Goal: Task Accomplishment & Management: Manage account settings

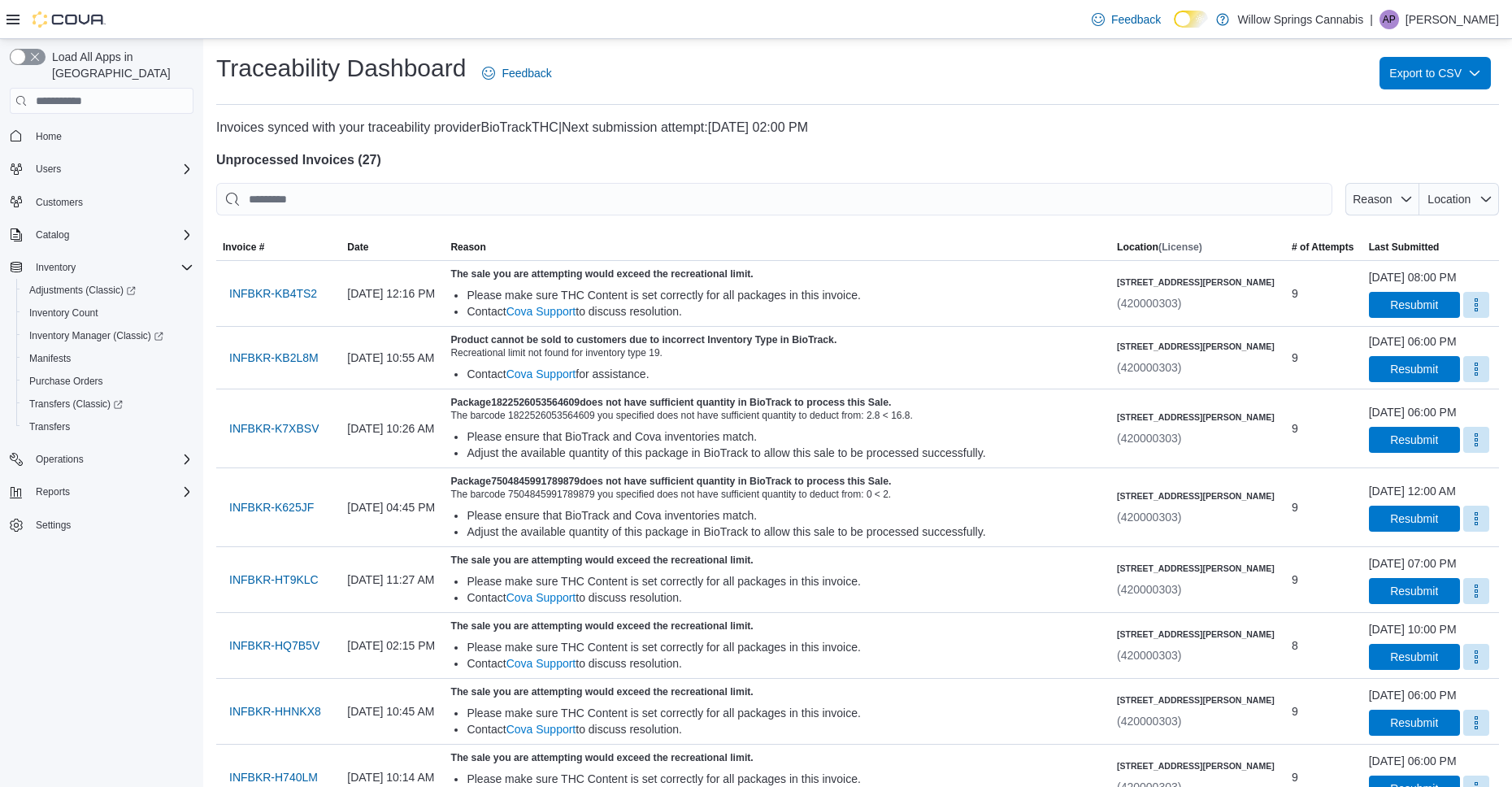
scroll to position [1491, 0]
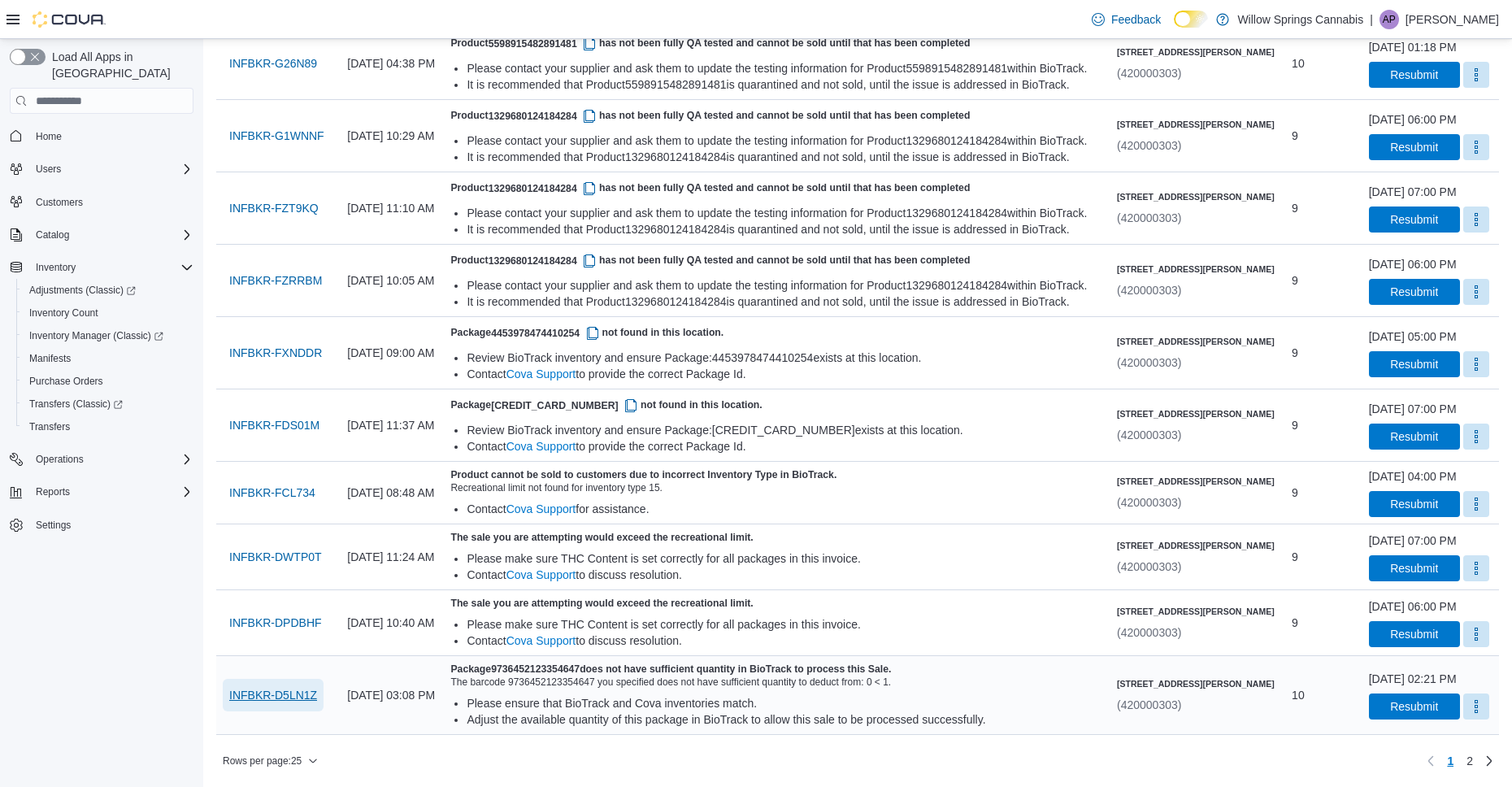
click at [237, 695] on span "INFBKR-D5LN1Z" at bounding box center [272, 695] width 87 height 17
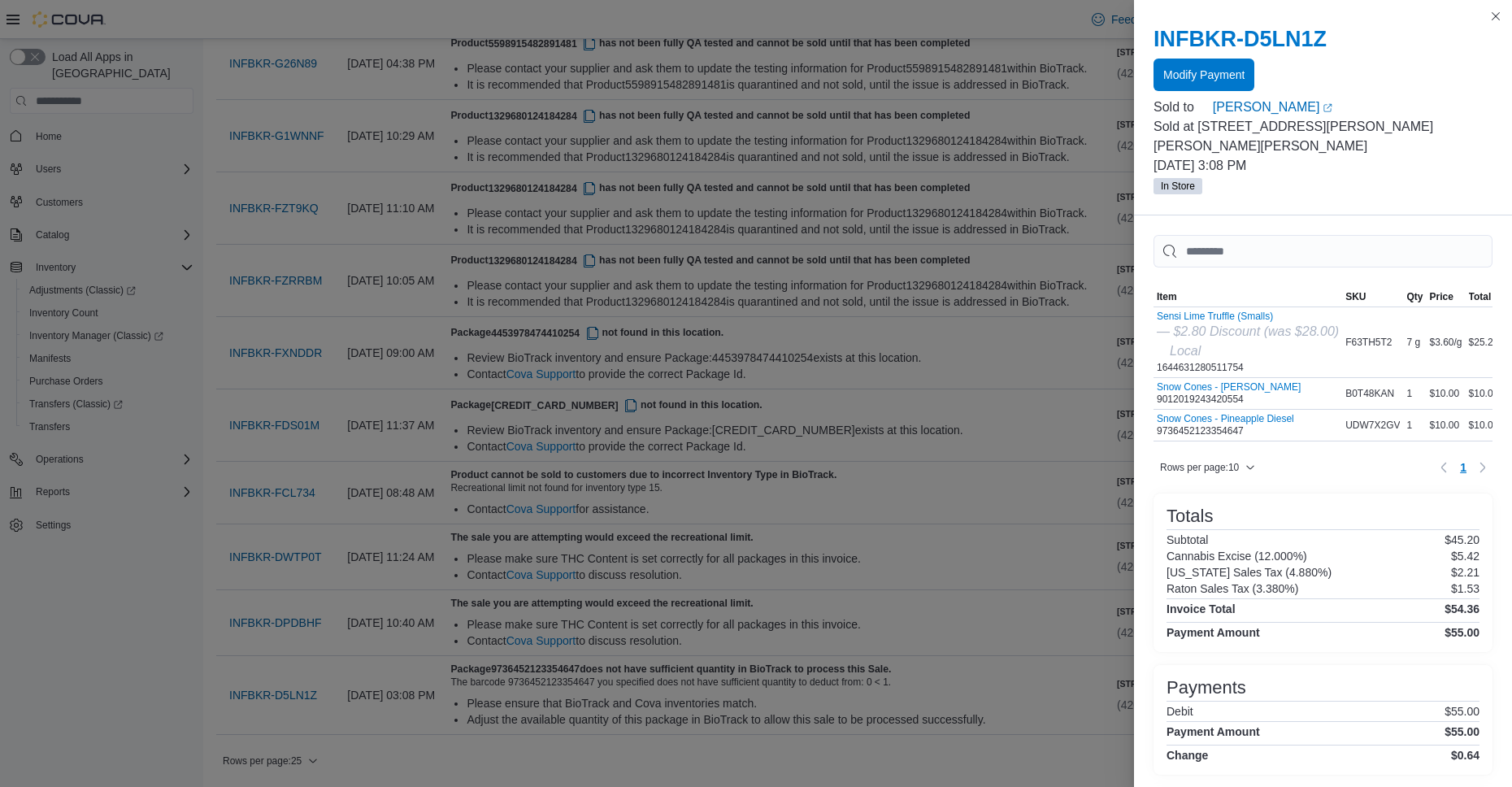
scroll to position [0, 43]
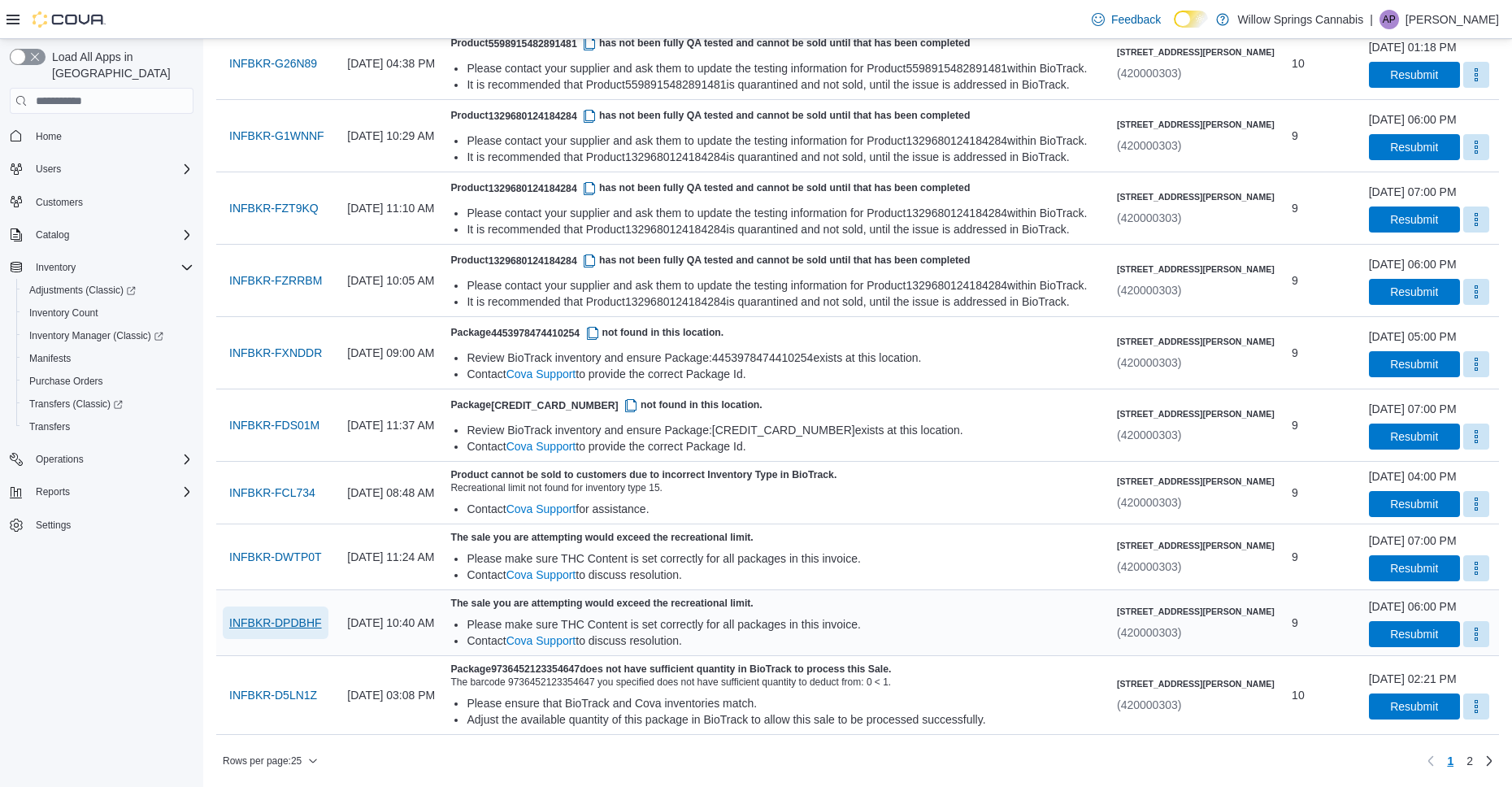
click at [276, 623] on span "INFBKR-DPDBHF" at bounding box center [275, 623] width 92 height 17
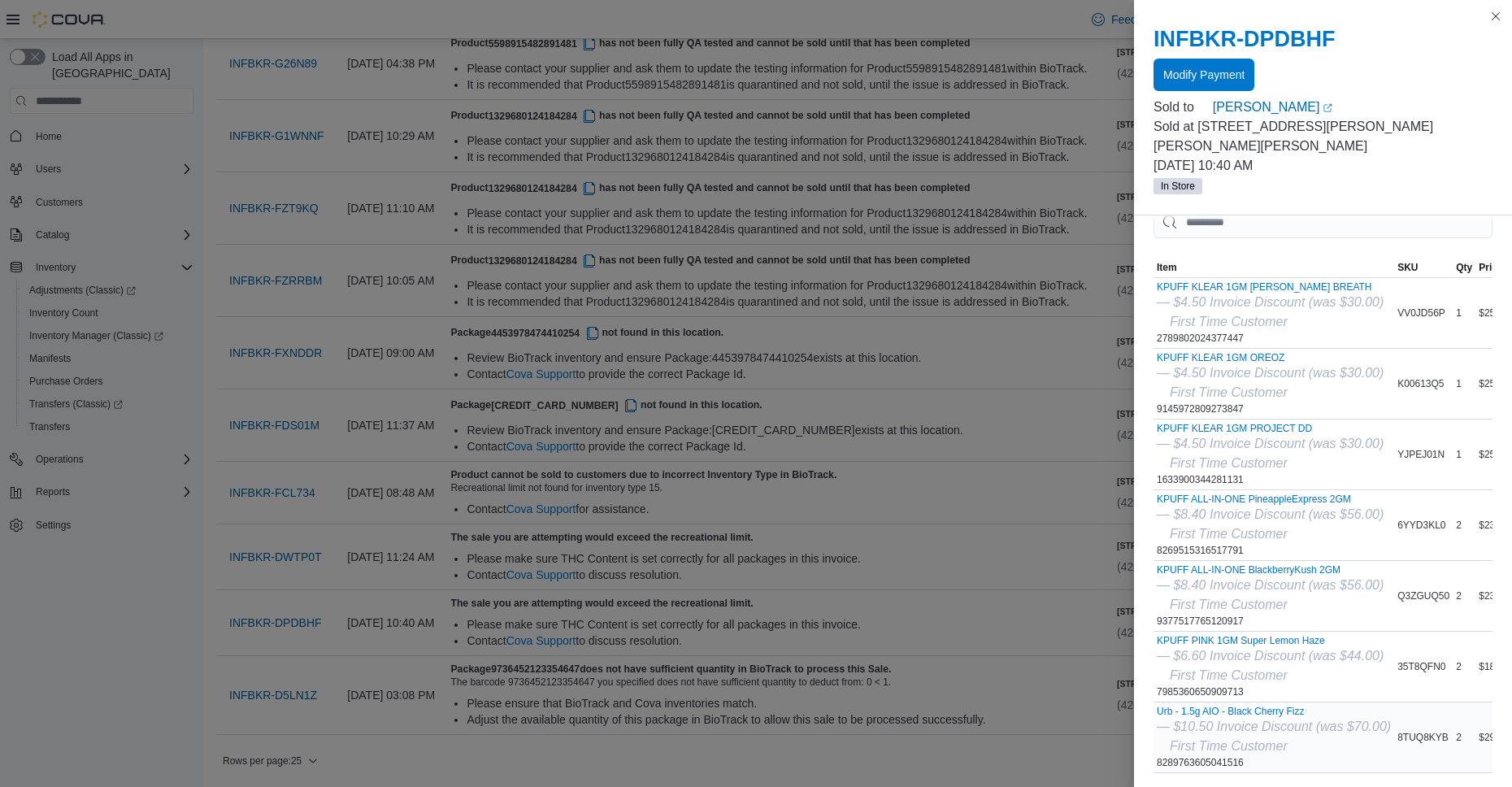
scroll to position [0, 0]
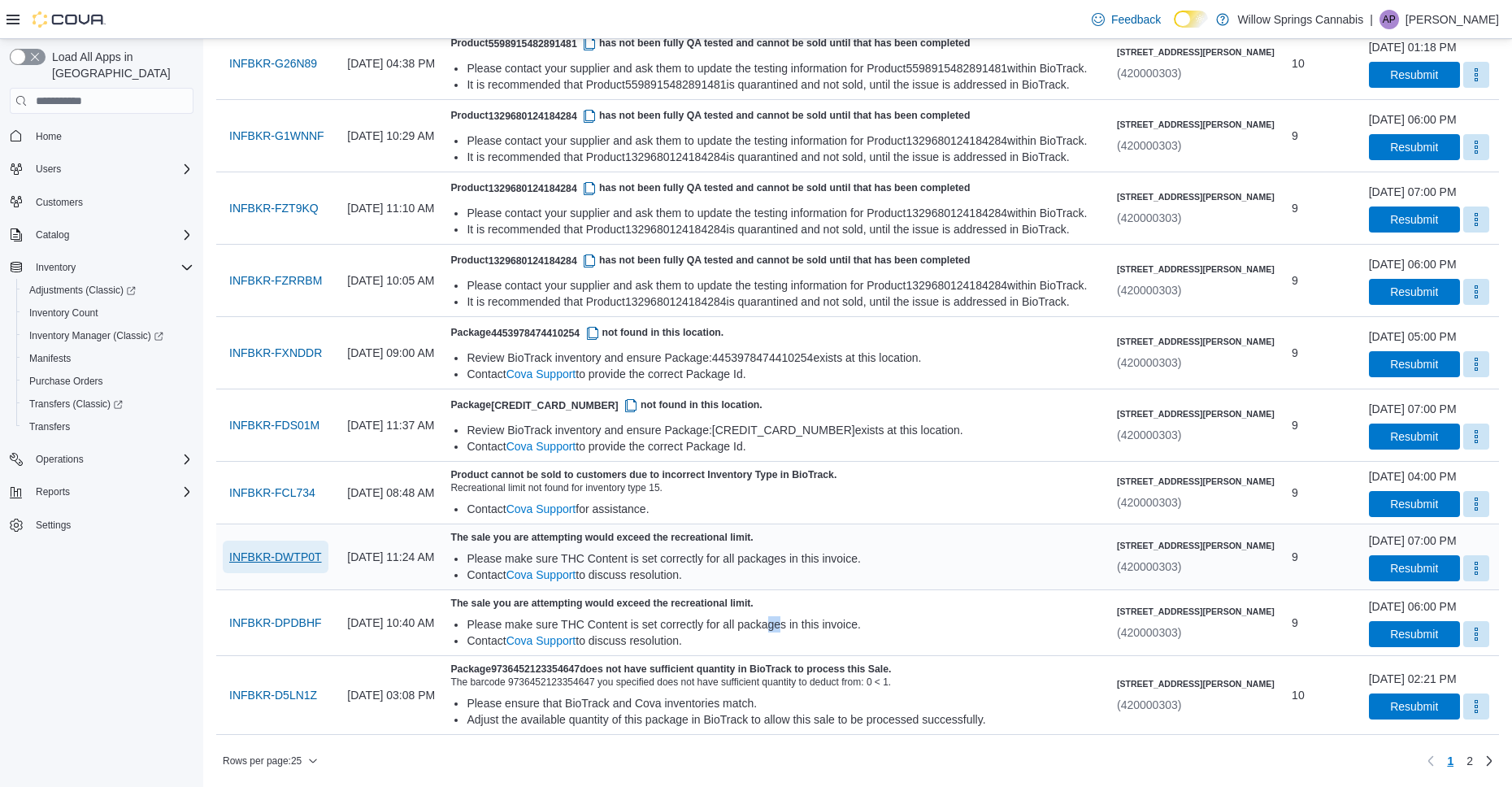
click at [309, 553] on span "INFBKR-DWTP0T" at bounding box center [275, 557] width 92 height 17
click at [287, 615] on span "INFBKR-DPDBHF" at bounding box center [275, 623] width 92 height 17
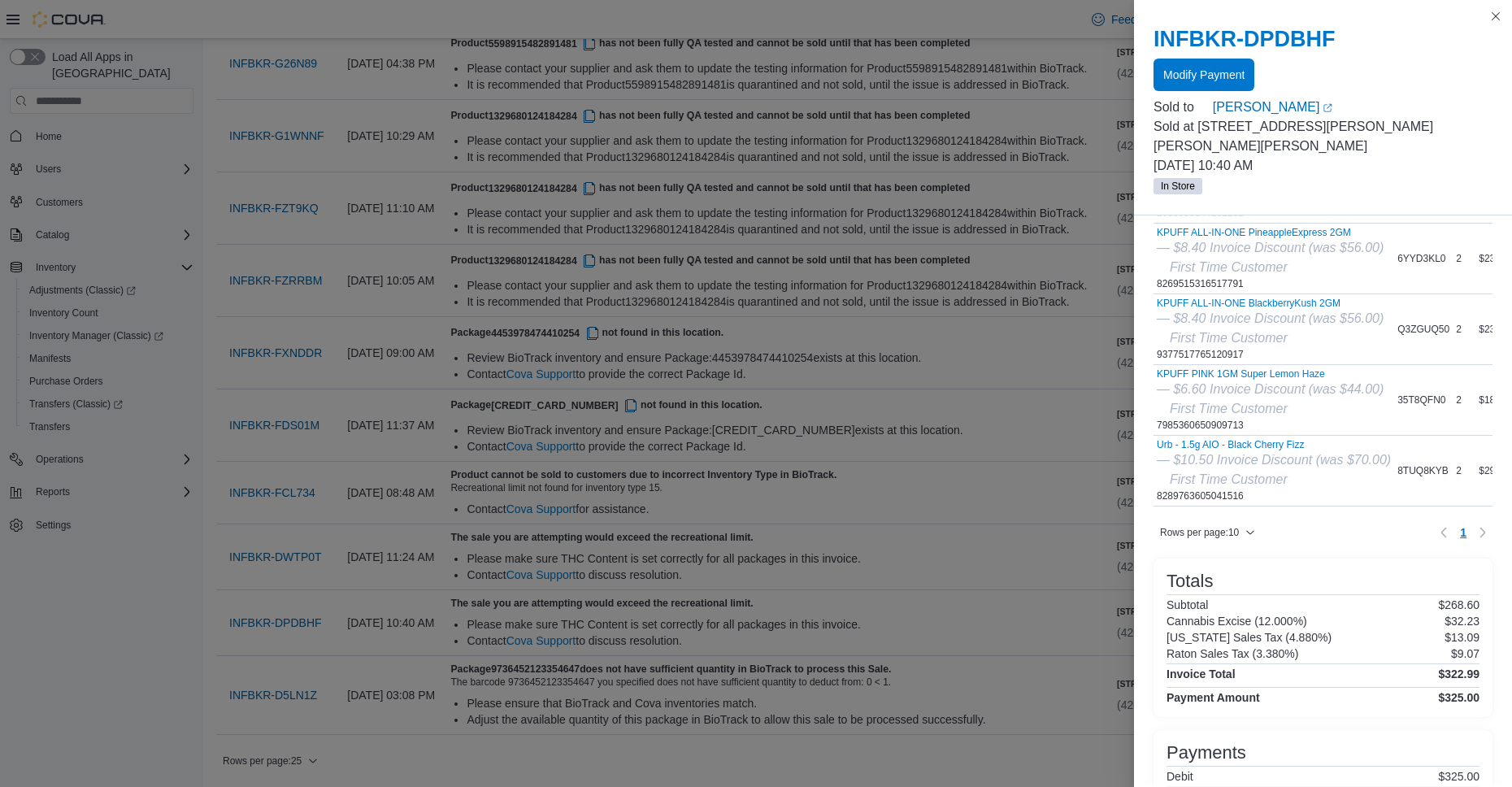
scroll to position [325, 0]
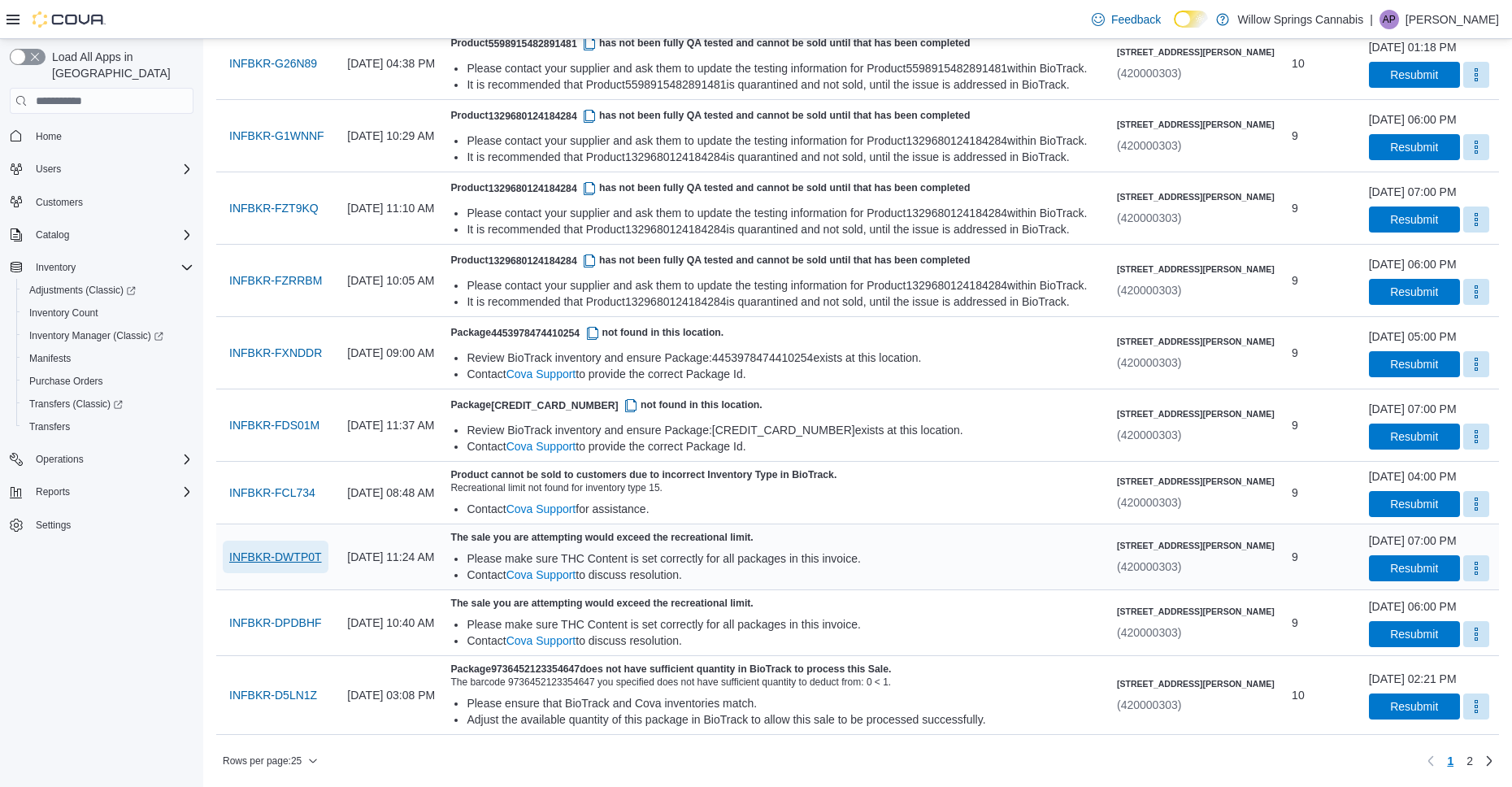
click at [319, 561] on span "INFBKR-DWTP0T" at bounding box center [275, 557] width 92 height 17
click at [286, 621] on span "INFBKR-DPDBHF" at bounding box center [275, 623] width 92 height 17
click at [294, 555] on span "INFBKR-DWTP0T" at bounding box center [275, 557] width 92 height 17
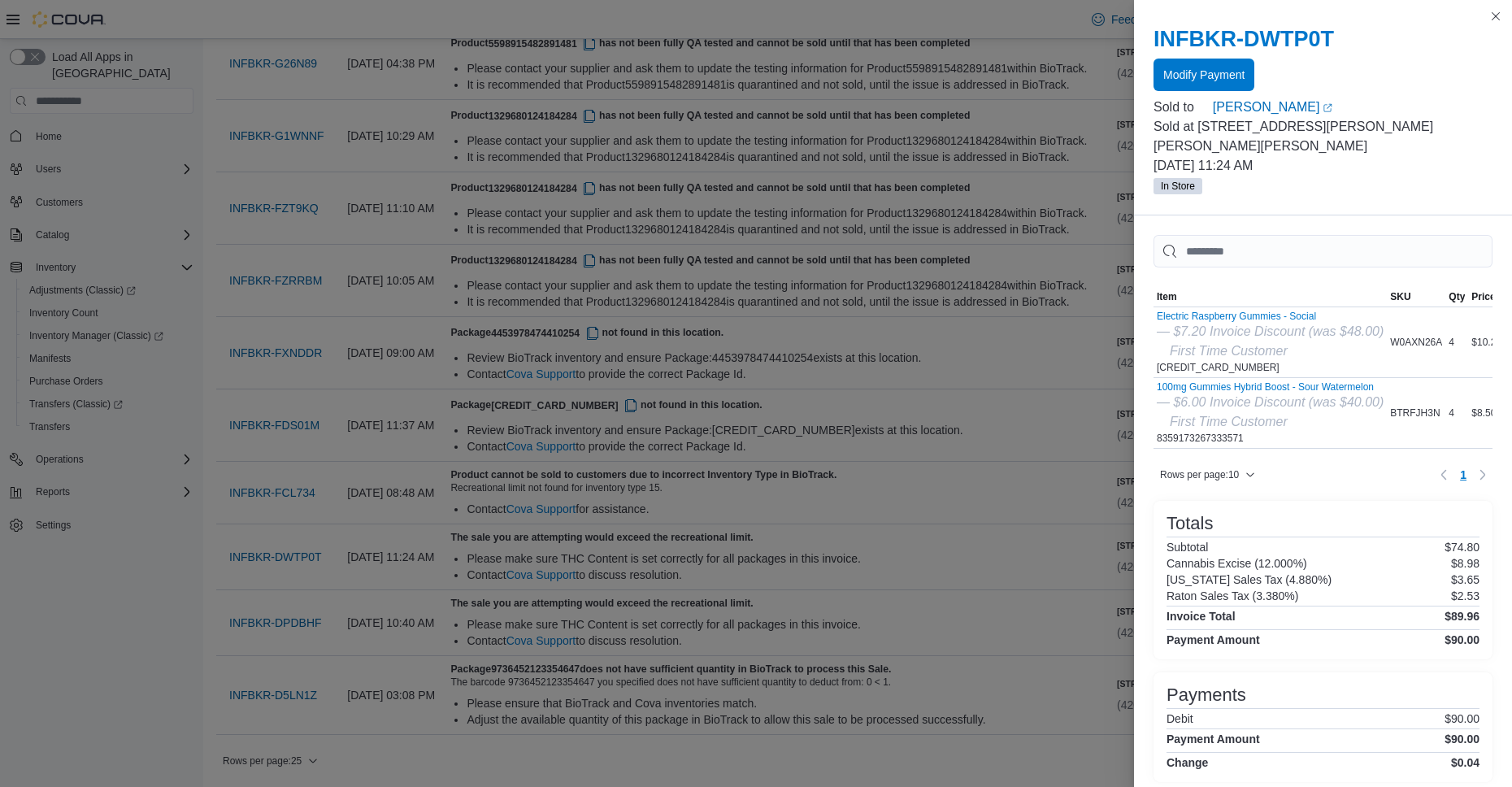
scroll to position [0, 87]
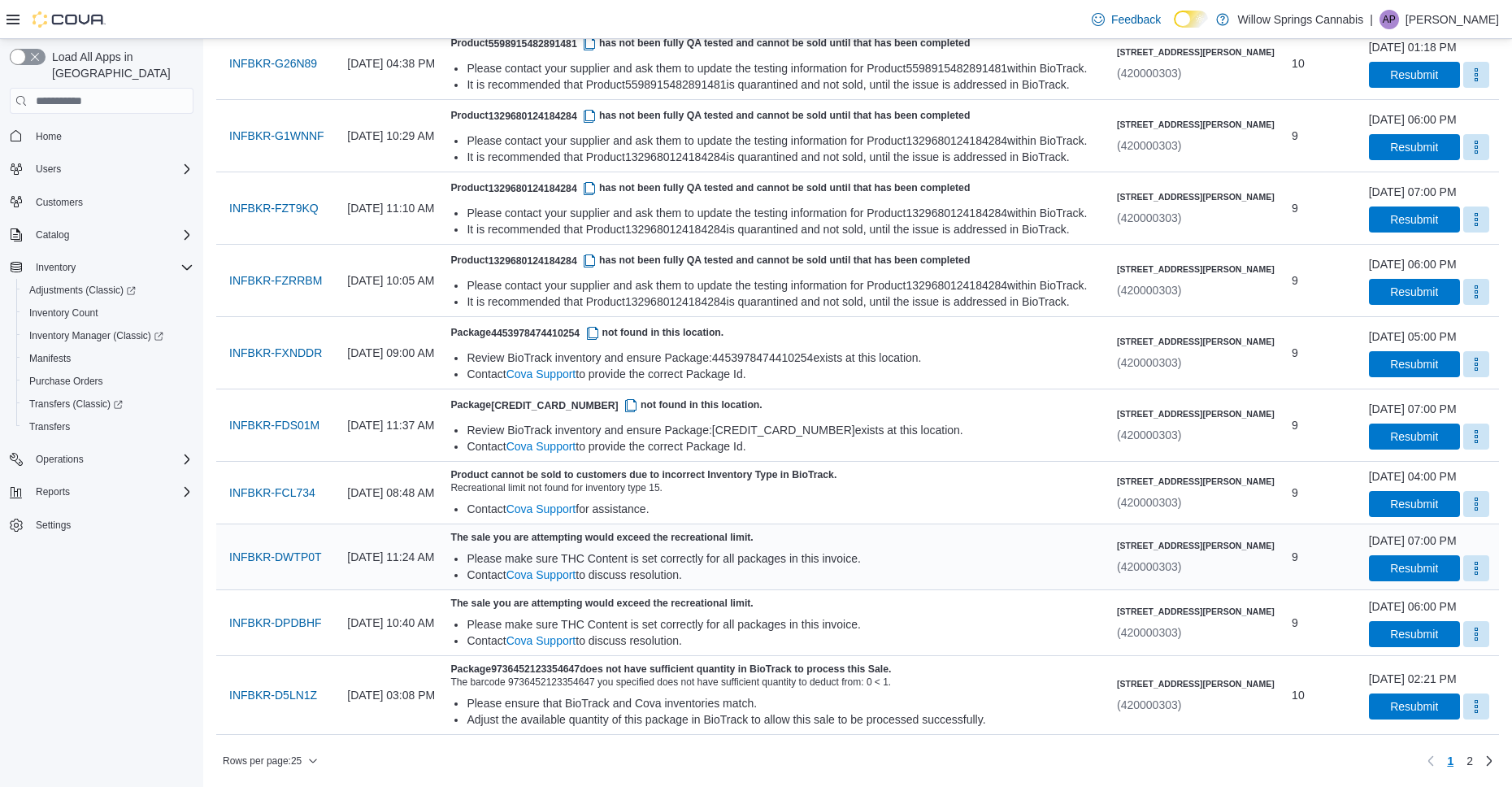
click at [444, 564] on div "[DATE] 11:24 AM" at bounding box center [392, 556] width 103 height 32
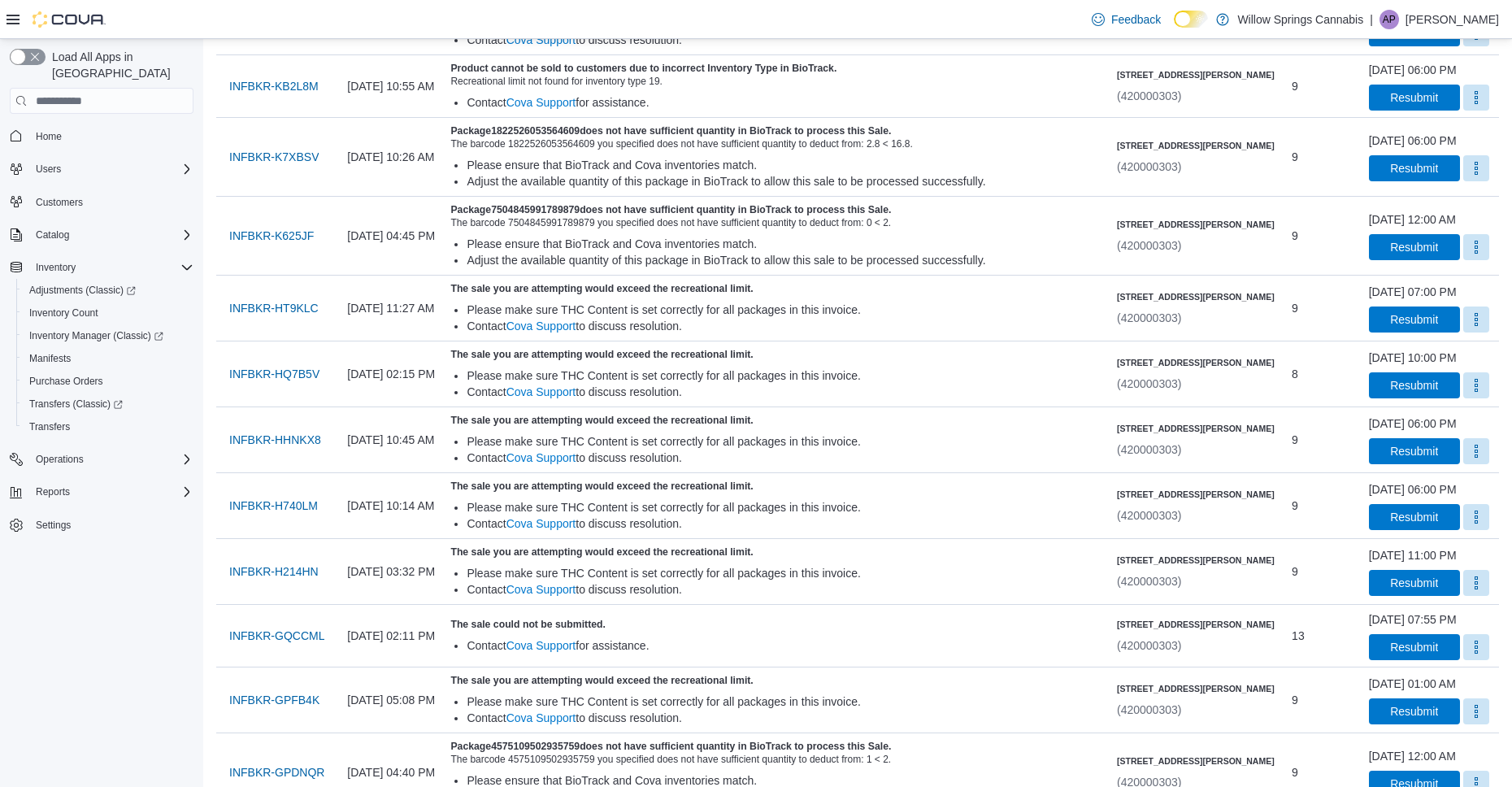
scroll to position [0, 0]
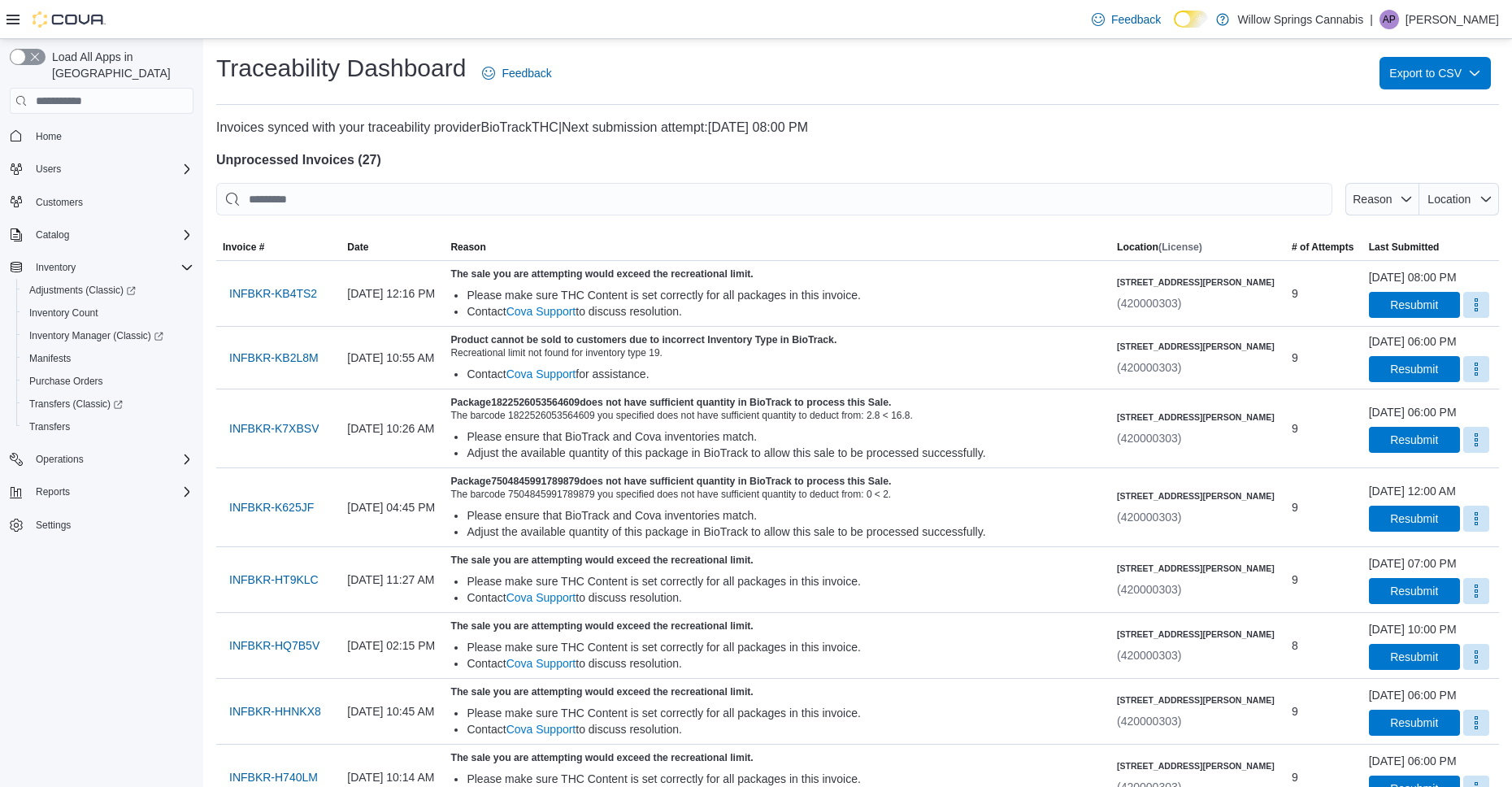
click at [71, 125] on span "Home" at bounding box center [111, 135] width 164 height 20
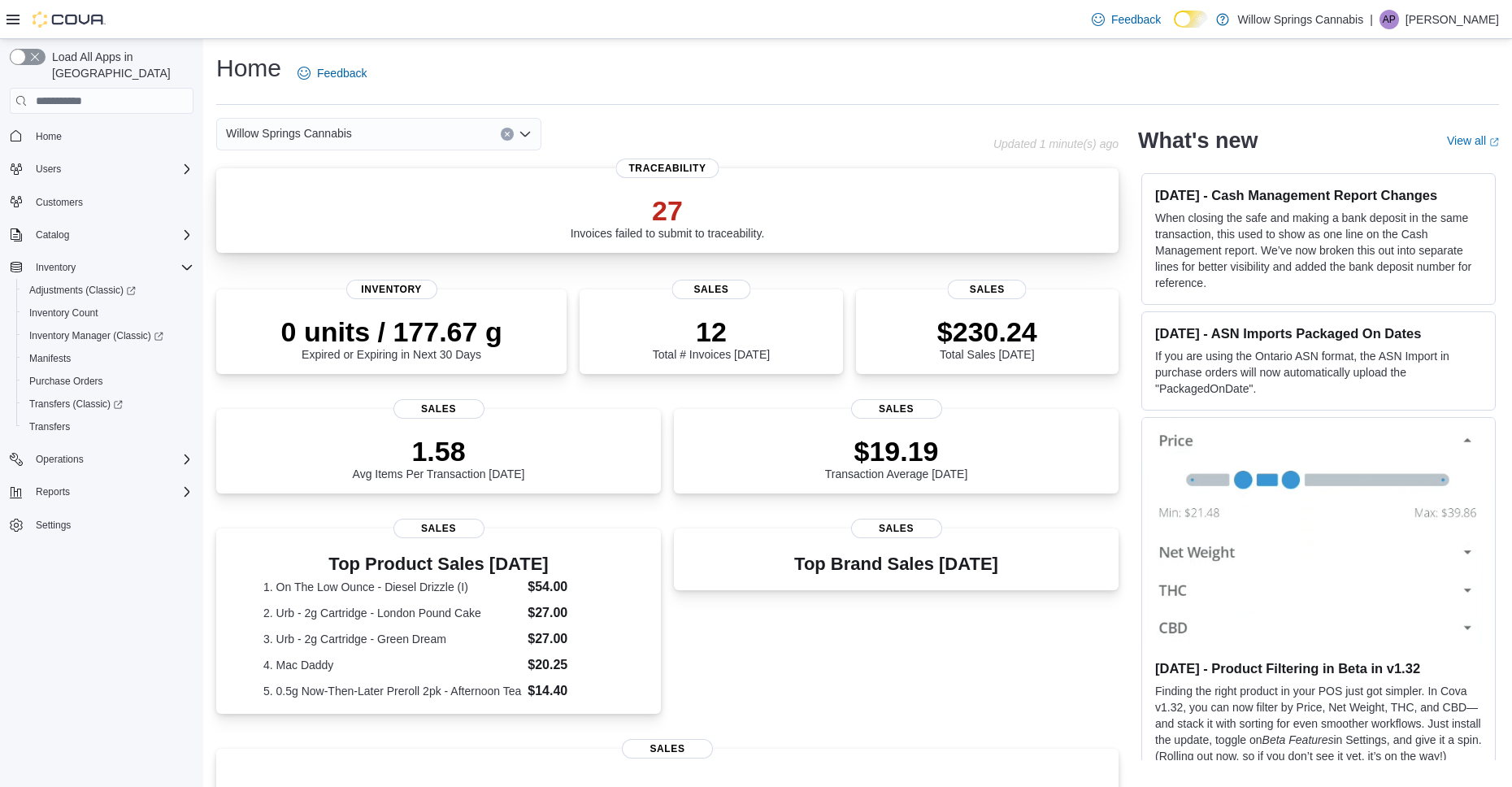
click at [514, 217] on div "27 Invoices failed to submit to traceability." at bounding box center [667, 213] width 876 height 52
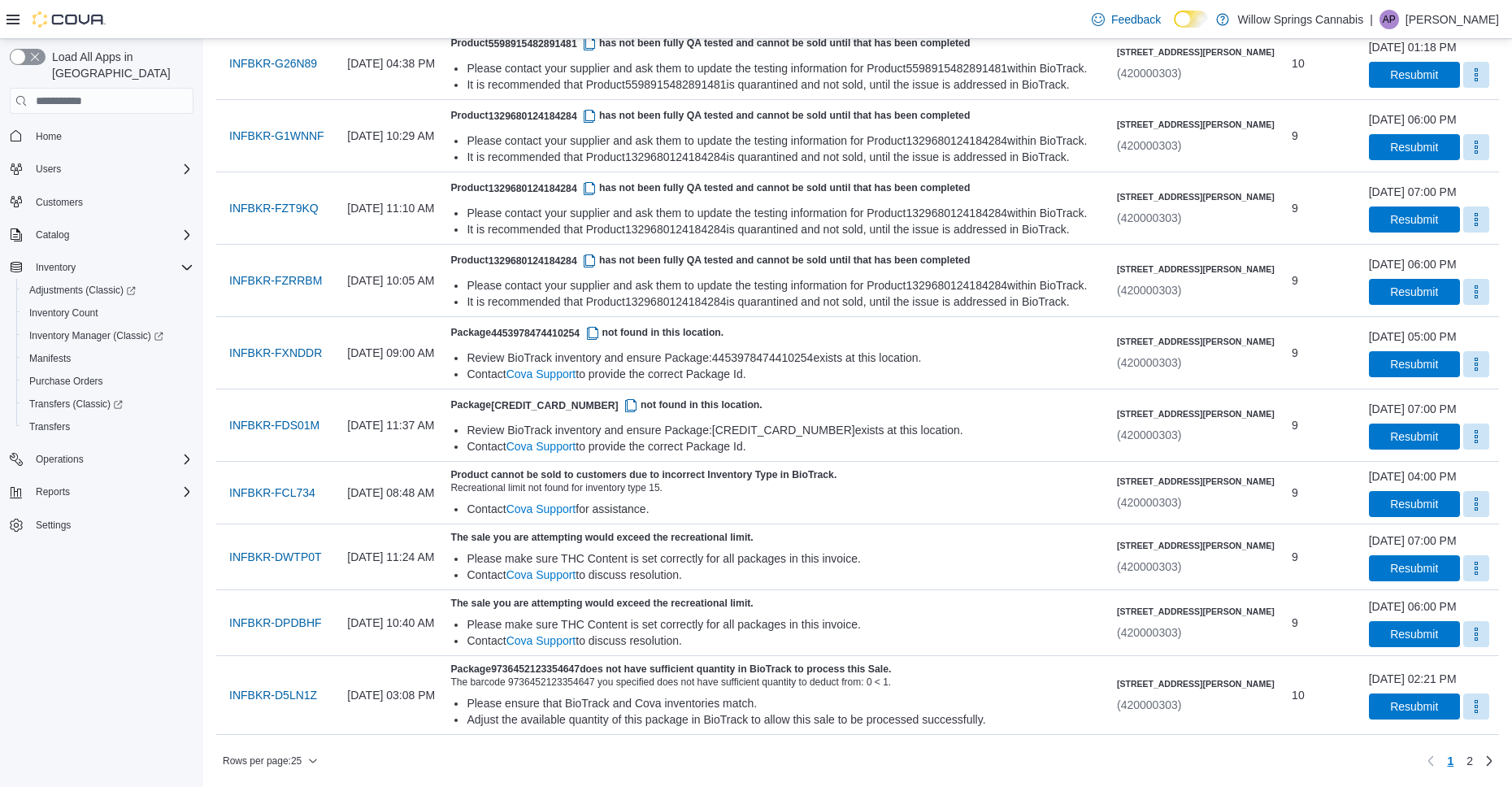
scroll to position [1491, 0]
click at [297, 358] on span "INFBKR-FXNDDR" at bounding box center [275, 353] width 92 height 17
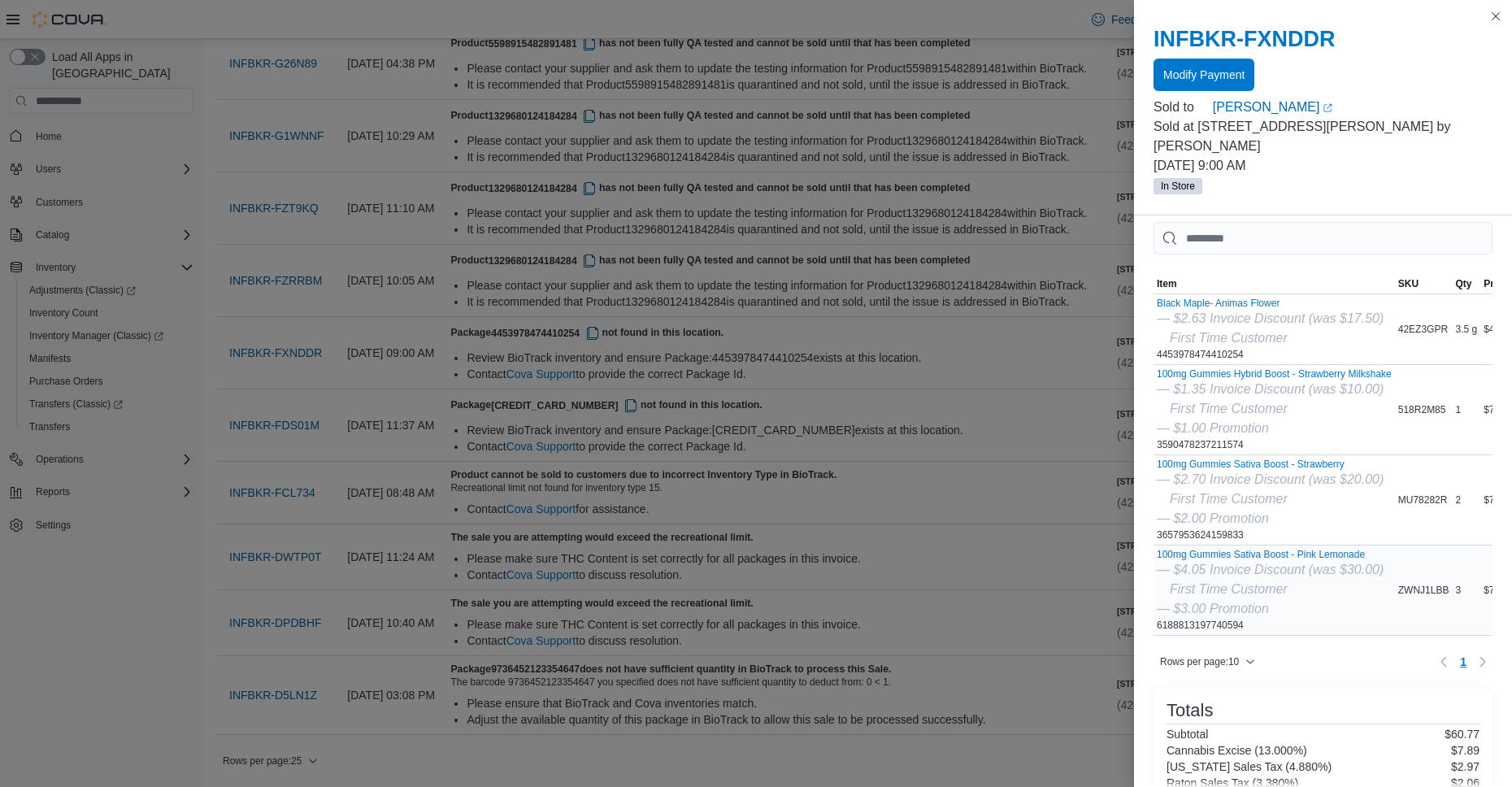
scroll to position [0, 0]
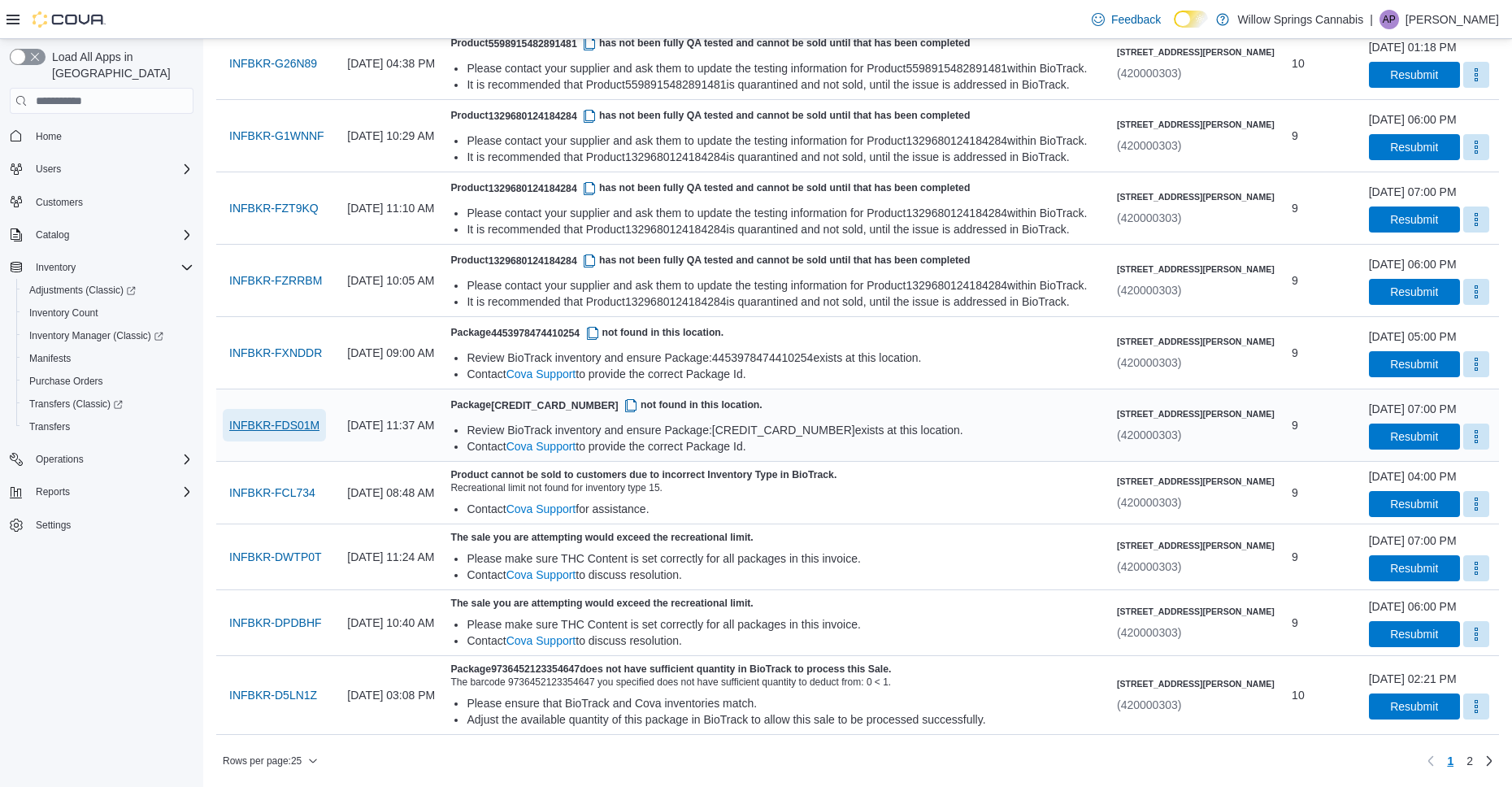
click at [273, 429] on span "INFBKR-FDS01M" at bounding box center [274, 426] width 90 height 17
click at [292, 491] on span "INFBKR-FCL734" at bounding box center [272, 493] width 86 height 17
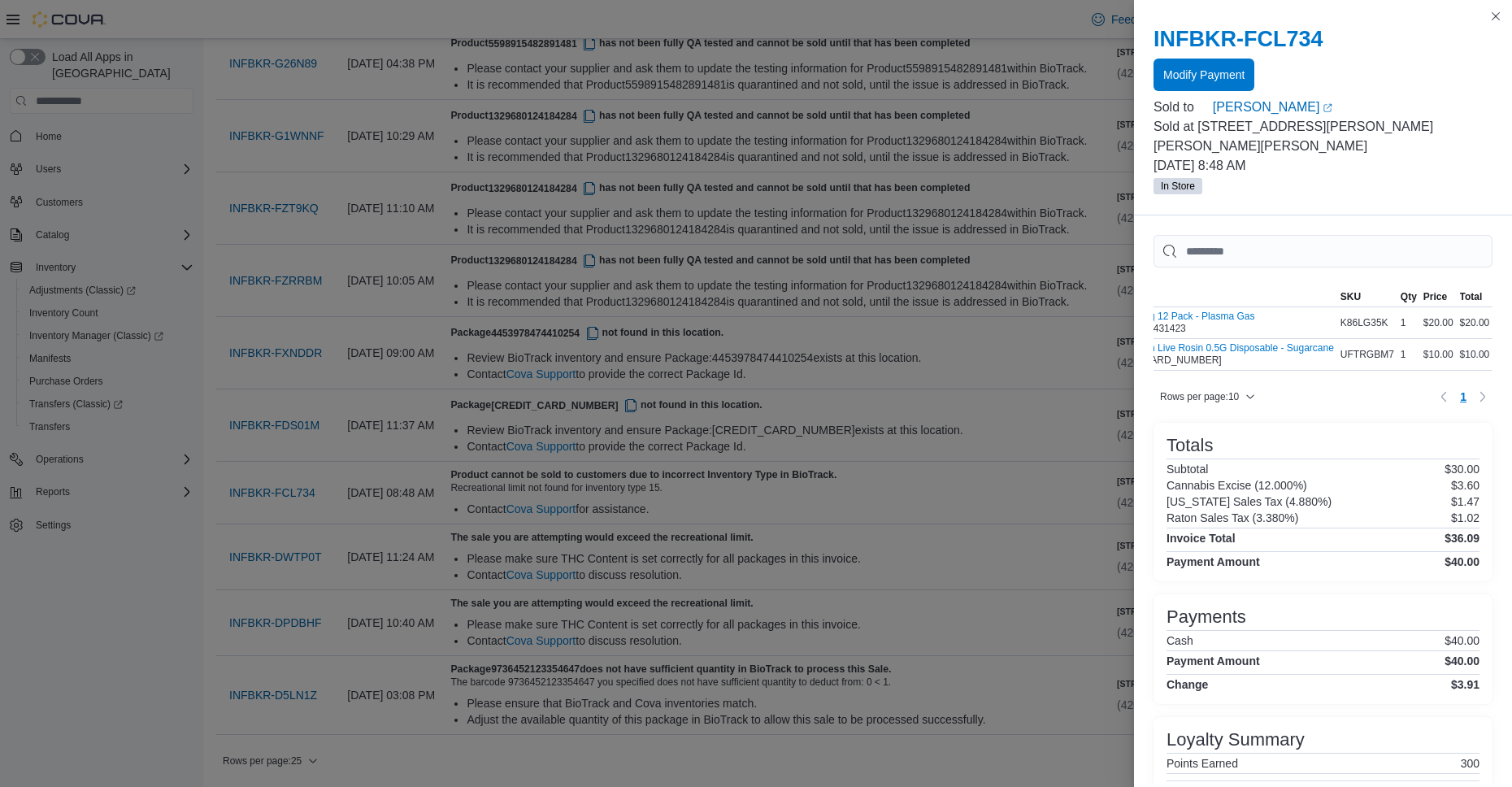
scroll to position [0, 86]
click at [1498, 22] on button "Close this dialog" at bounding box center [1495, 15] width 19 height 19
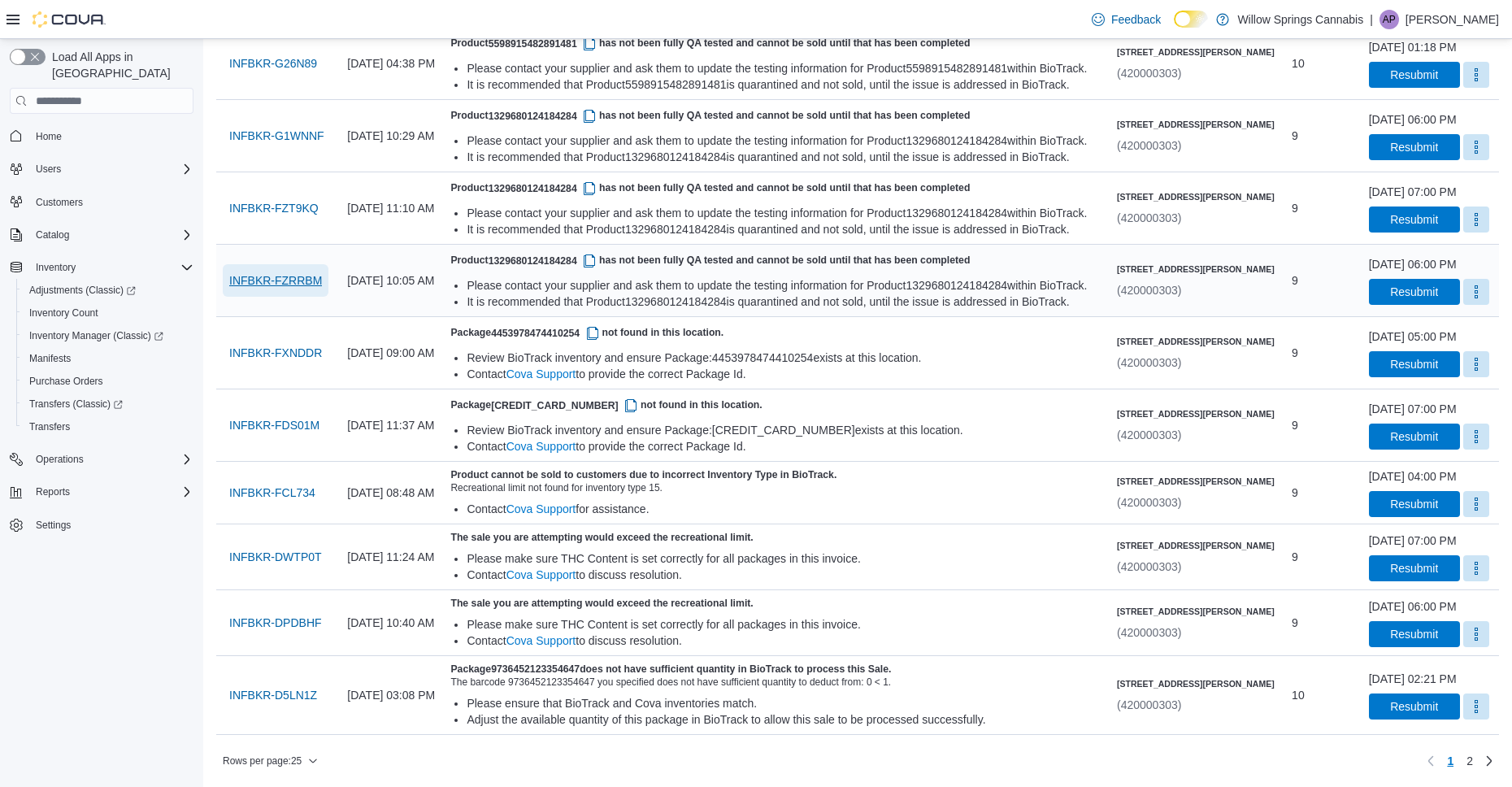
click at [295, 272] on span "INFBKR-FZRRBM" at bounding box center [275, 281] width 92 height 17
click at [288, 272] on span "INFBKR-FZRRBM" at bounding box center [275, 281] width 92 height 17
drag, startPoint x: 968, startPoint y: 785, endPoint x: 143, endPoint y: 731, distance: 826.8
click at [143, 731] on div "Load All Apps in New Hub Home Users Customers Catalog Inventory Adjustments (Cl…" at bounding box center [102, 416] width 203 height 755
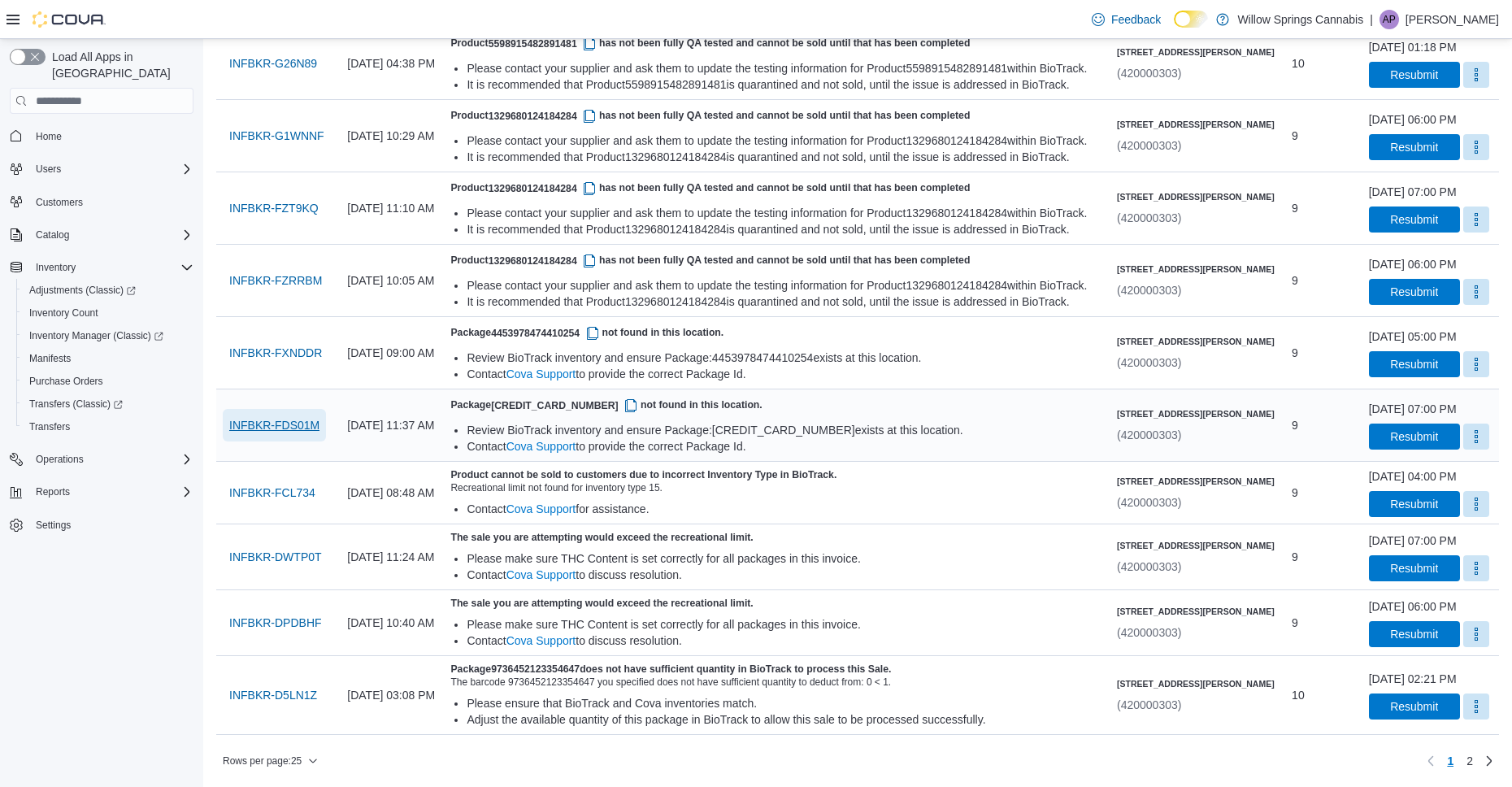
click at [313, 425] on span "INFBKR-FDS01M" at bounding box center [274, 426] width 90 height 17
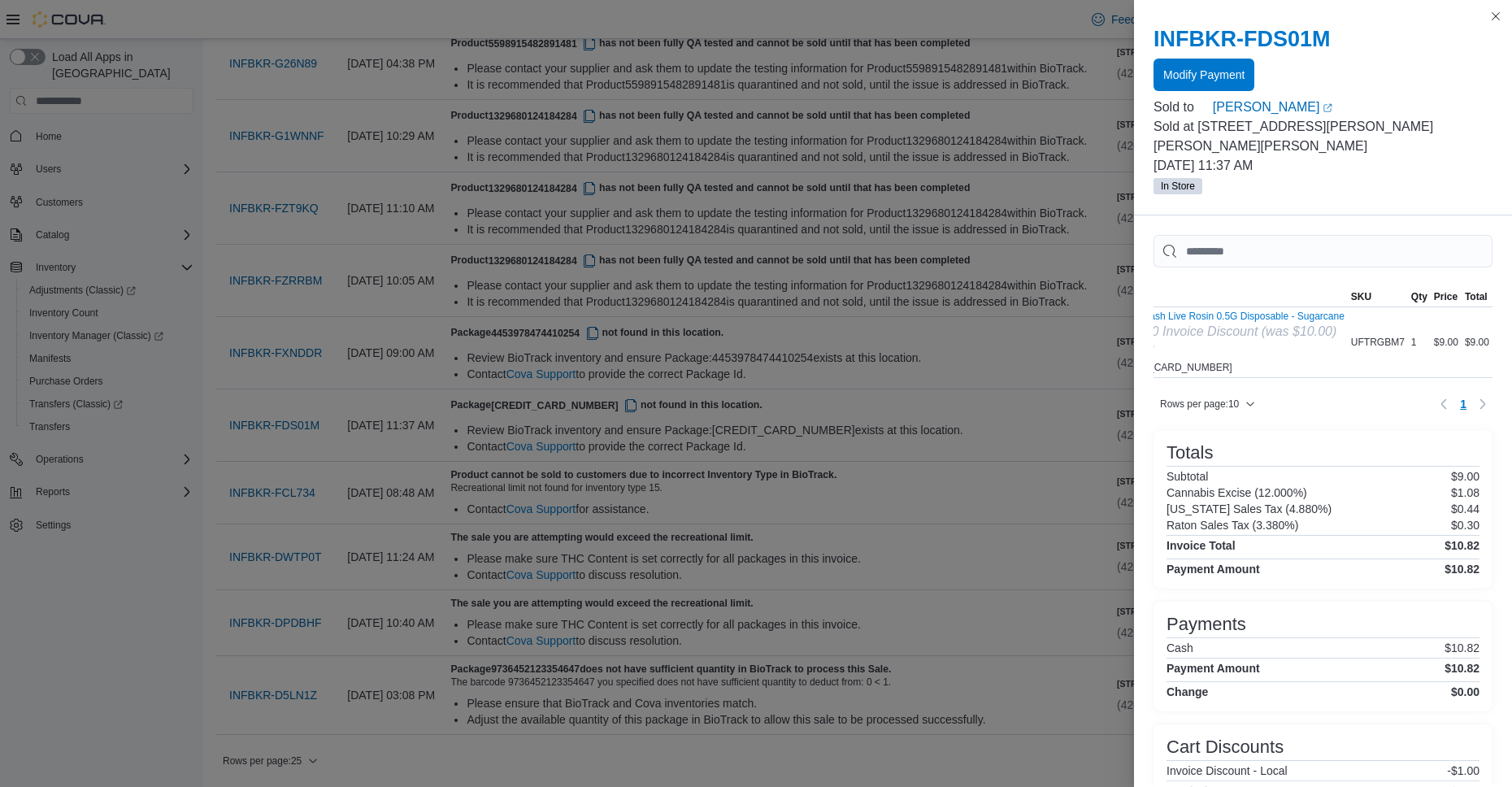
scroll to position [0, 0]
click at [1492, 19] on button "Close this dialog" at bounding box center [1495, 15] width 19 height 19
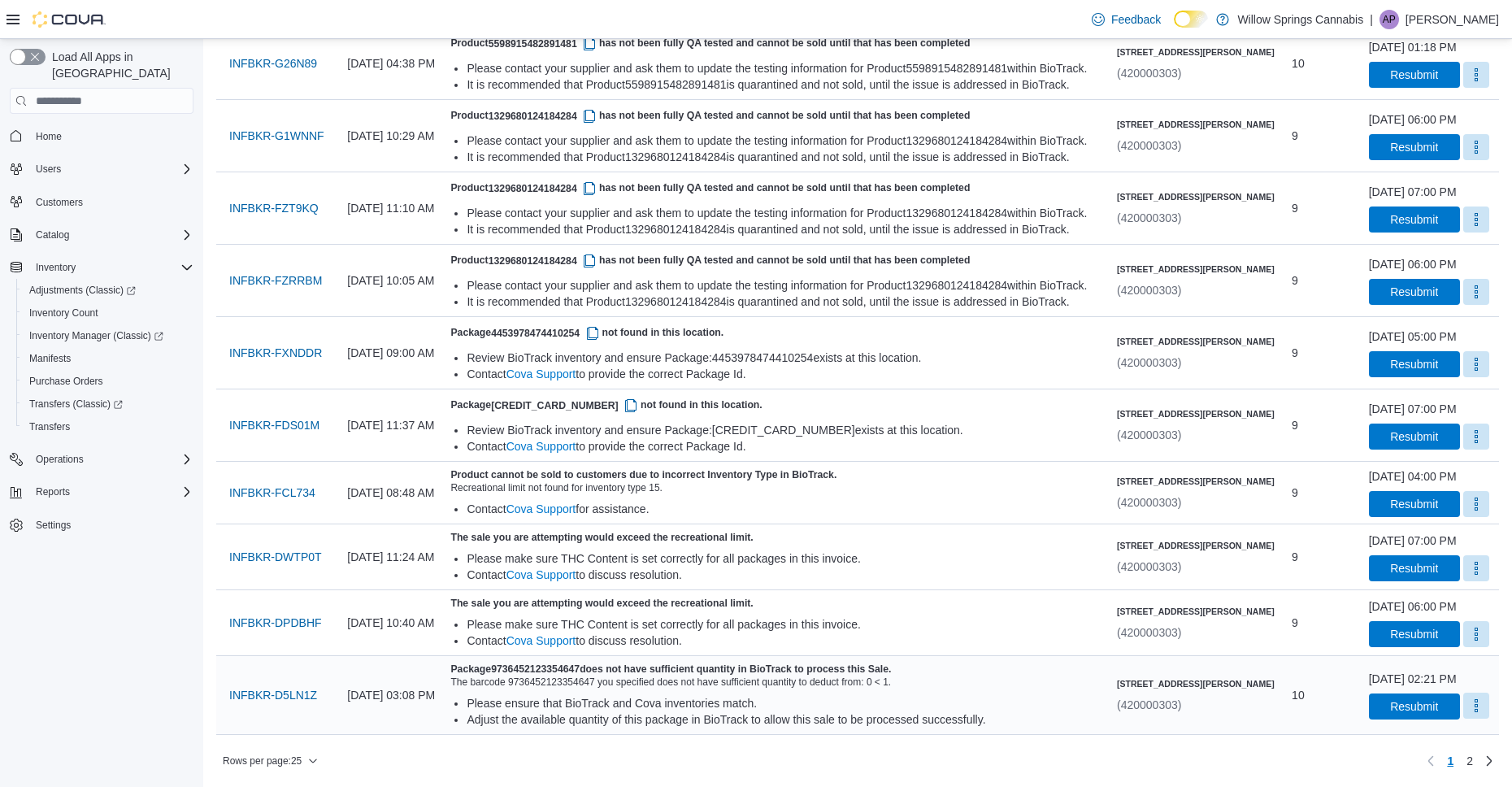
click at [1463, 713] on button "More" at bounding box center [1475, 705] width 26 height 26
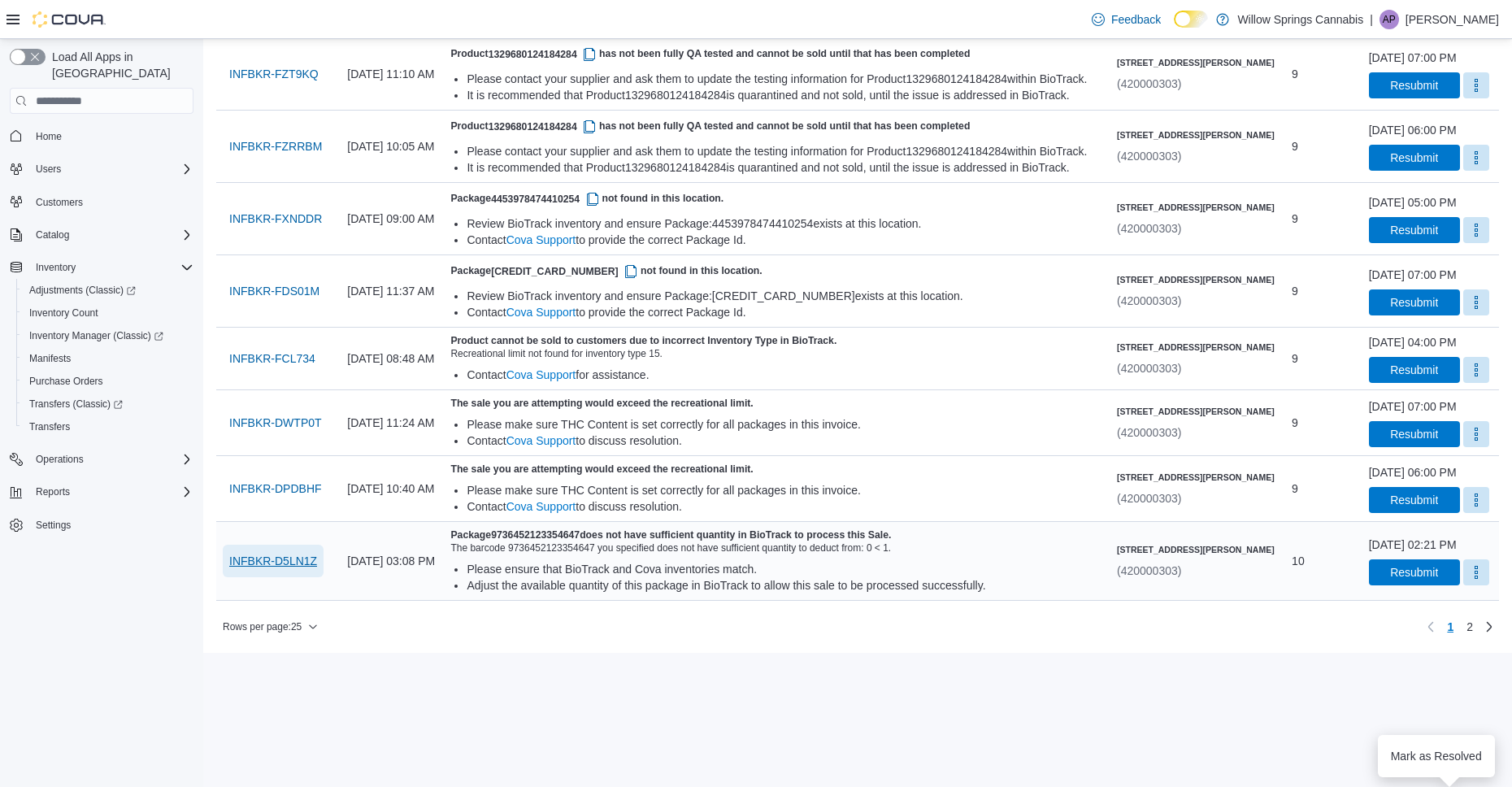
click at [286, 569] on span "INFBKR-D5LN1Z" at bounding box center [272, 561] width 87 height 17
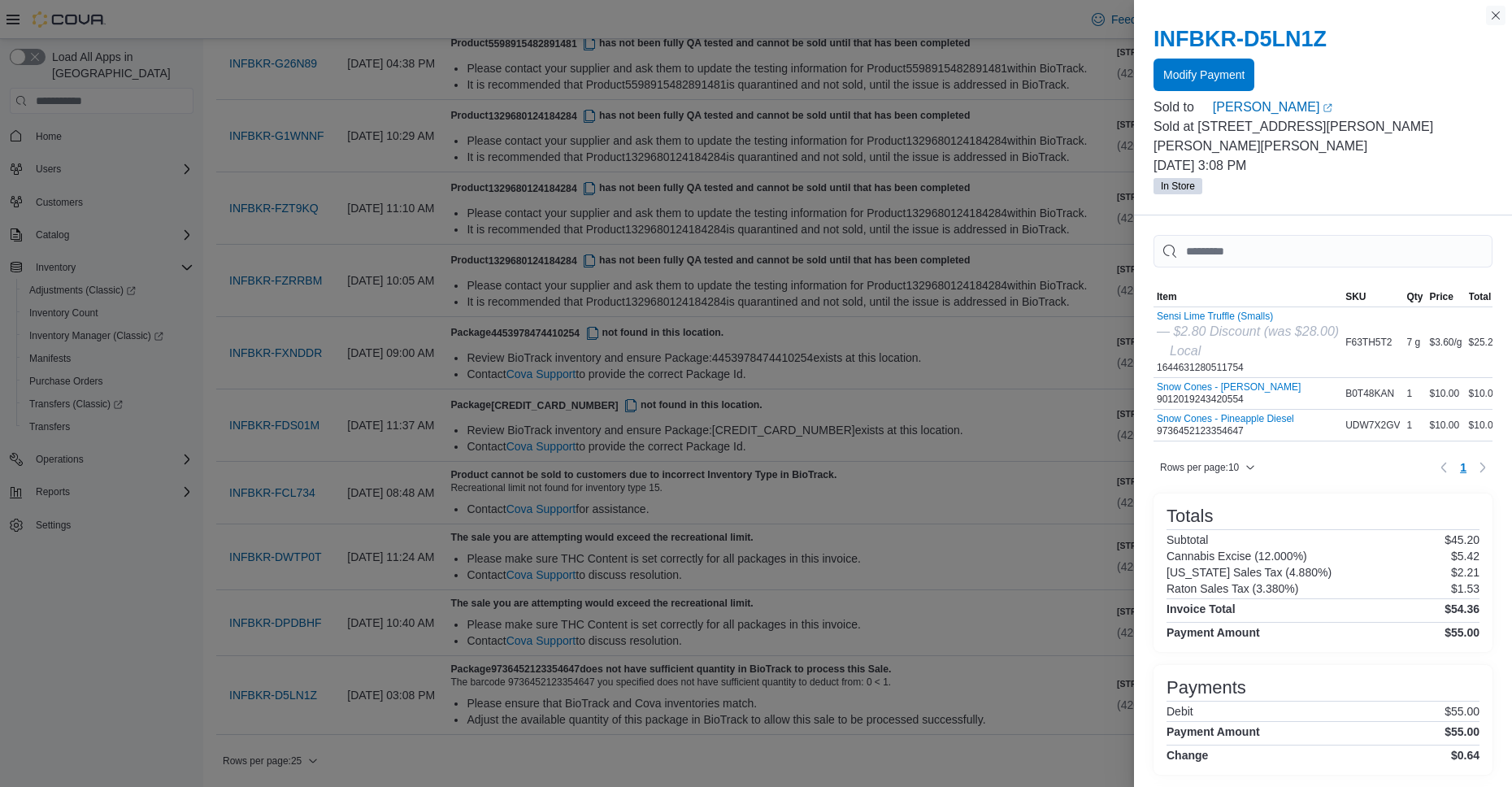
click at [1494, 16] on button "Close this dialog" at bounding box center [1495, 15] width 19 height 19
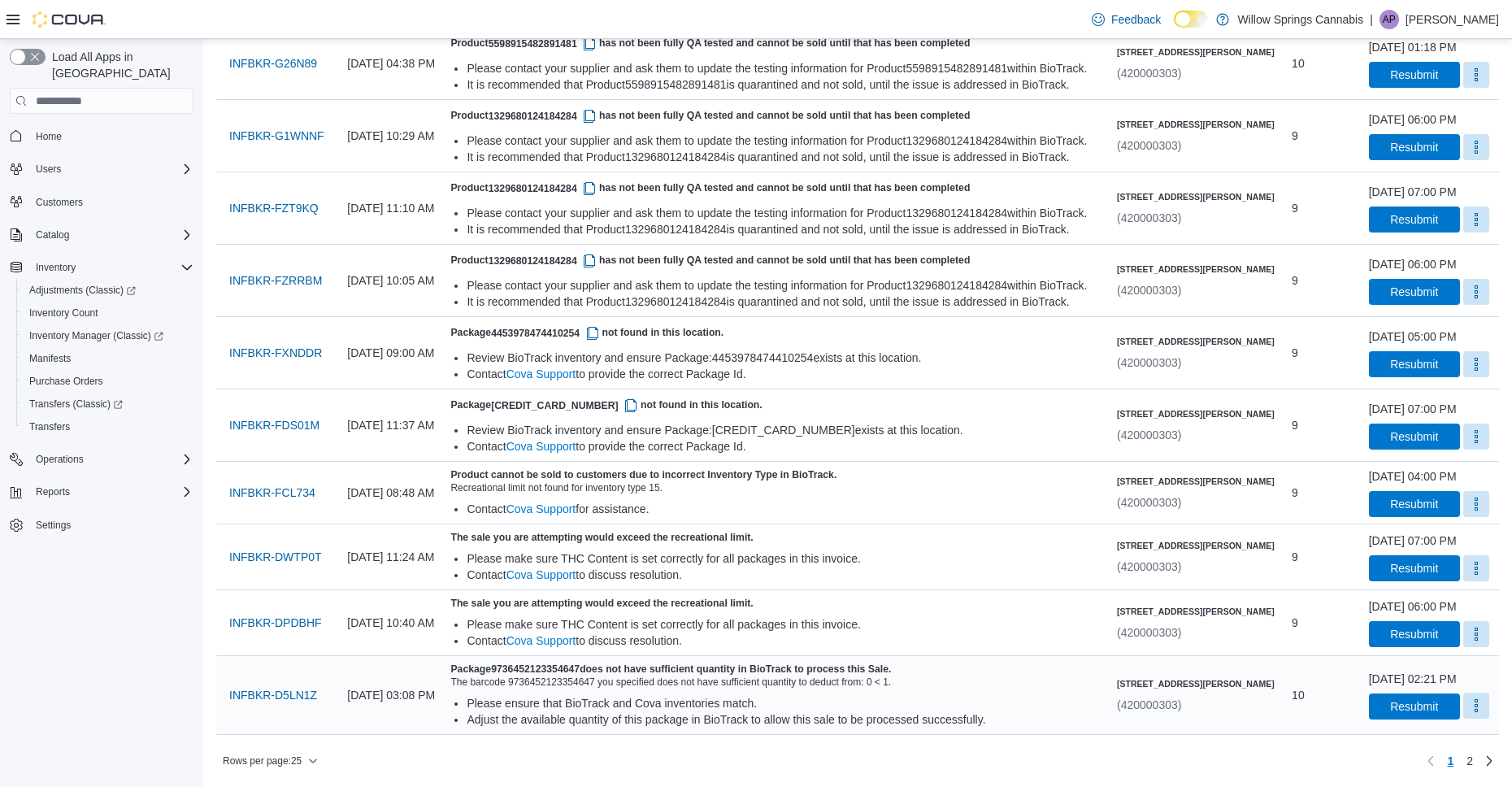
click at [1463, 700] on button "More" at bounding box center [1475, 705] width 26 height 26
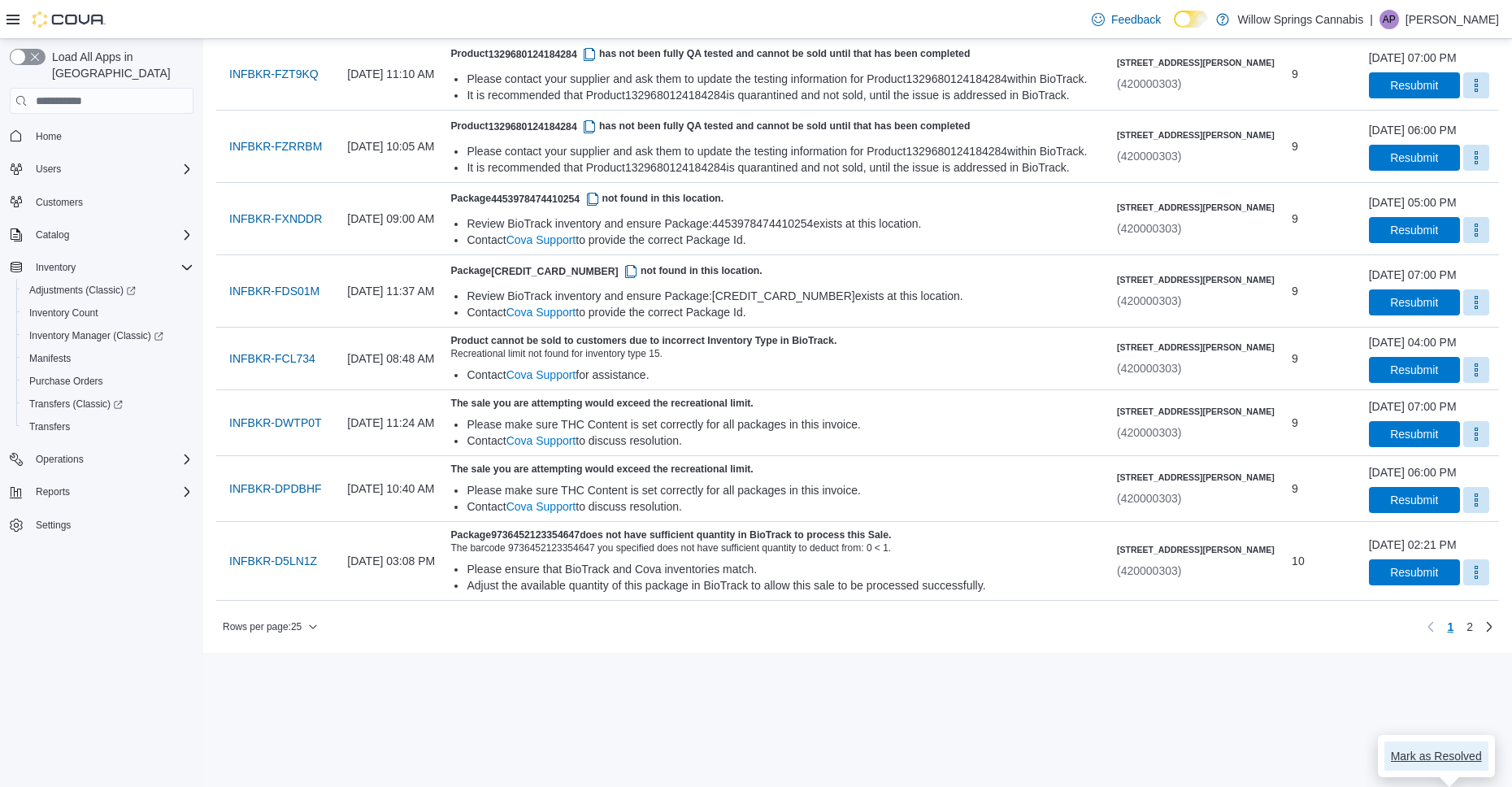
click at [1444, 748] on span "Mark as Resolved" at bounding box center [1436, 756] width 91 height 17
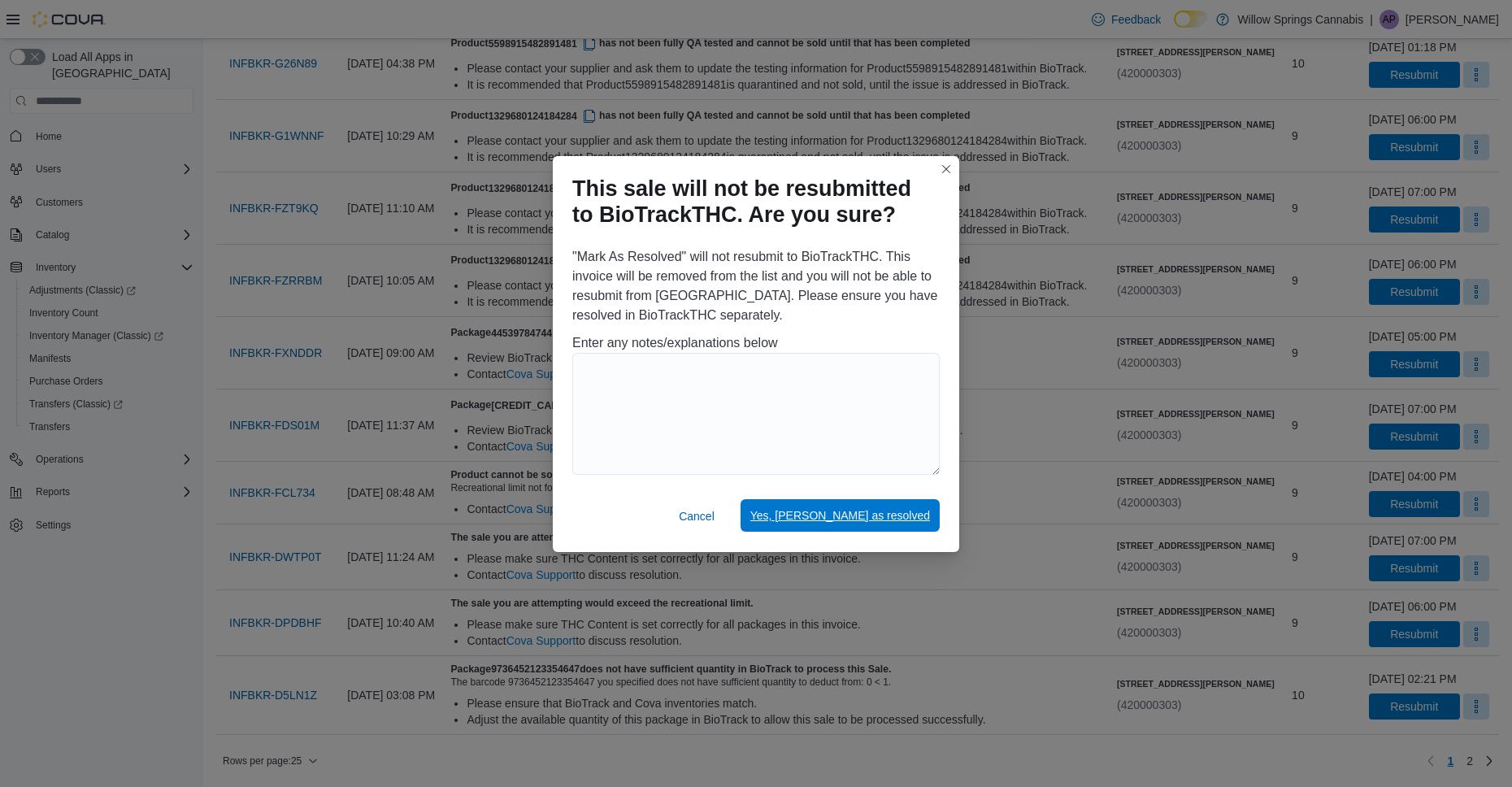
click at [897, 519] on span "Yes, [PERSON_NAME] as resolved" at bounding box center [841, 516] width 180 height 17
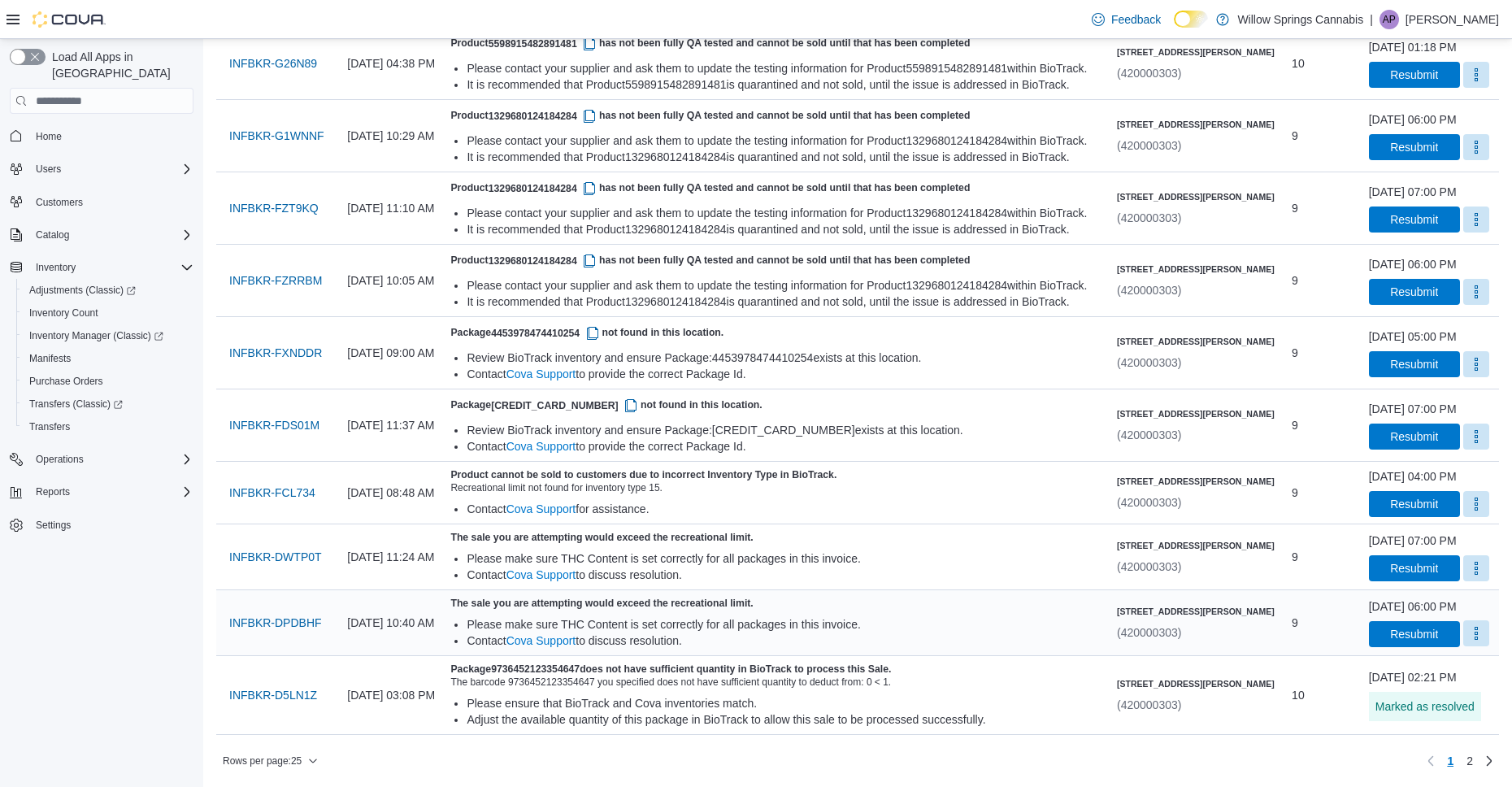
click at [1463, 635] on button "More" at bounding box center [1475, 633] width 26 height 26
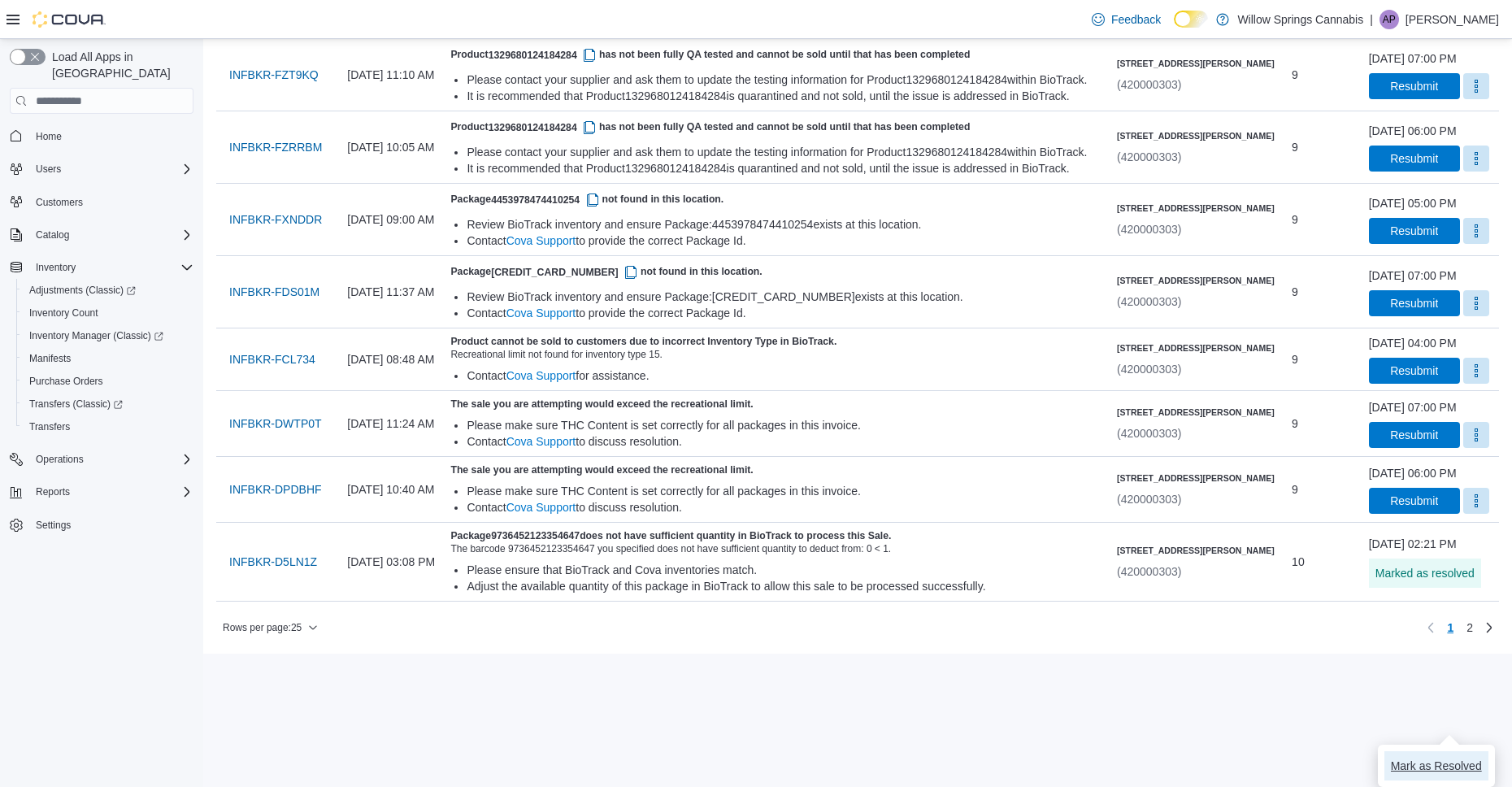
click at [1445, 757] on span "Mark as Resolved" at bounding box center [1436, 765] width 91 height 17
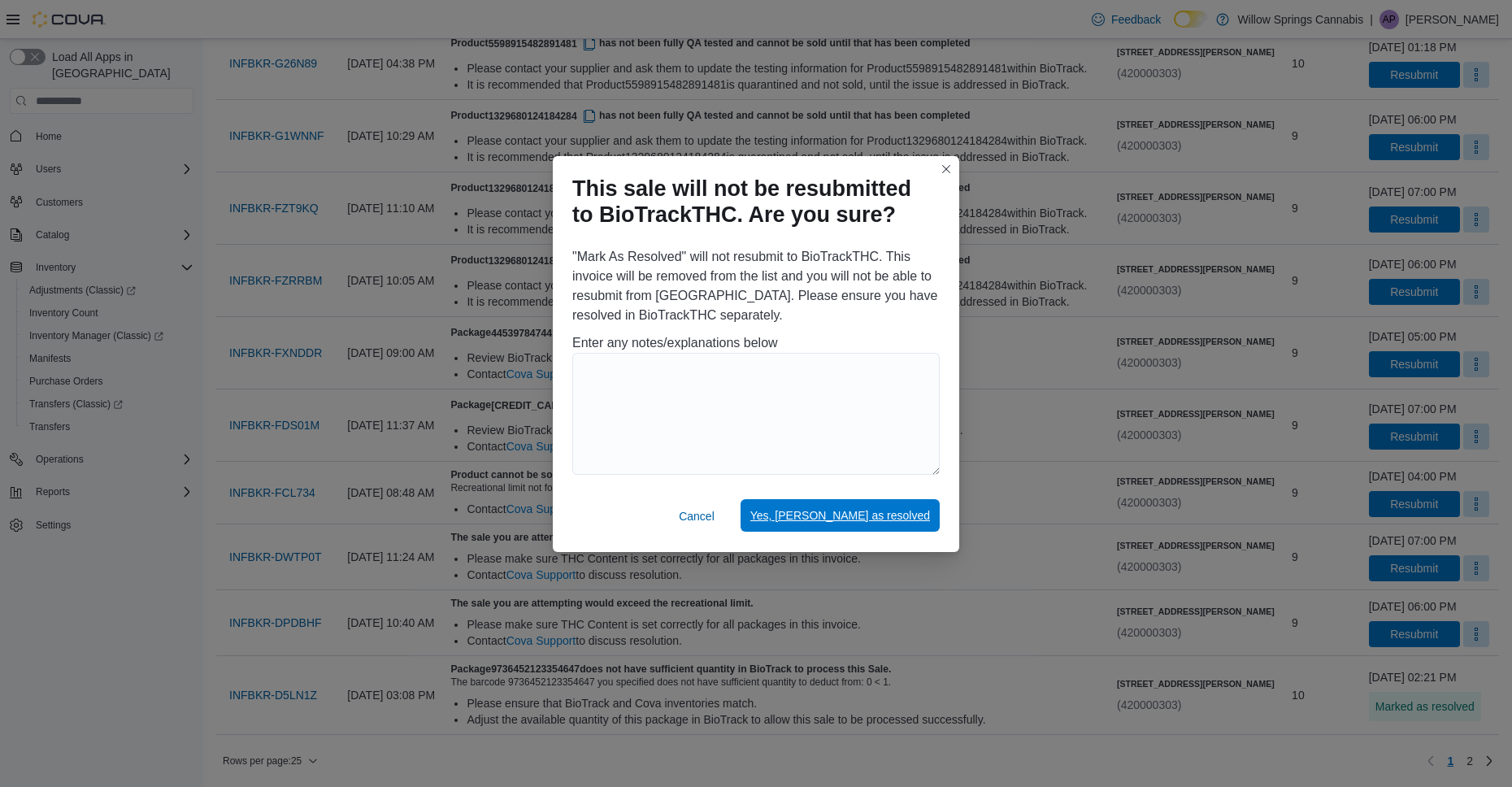
click at [861, 511] on span "Yes, [PERSON_NAME] as resolved" at bounding box center [841, 516] width 180 height 17
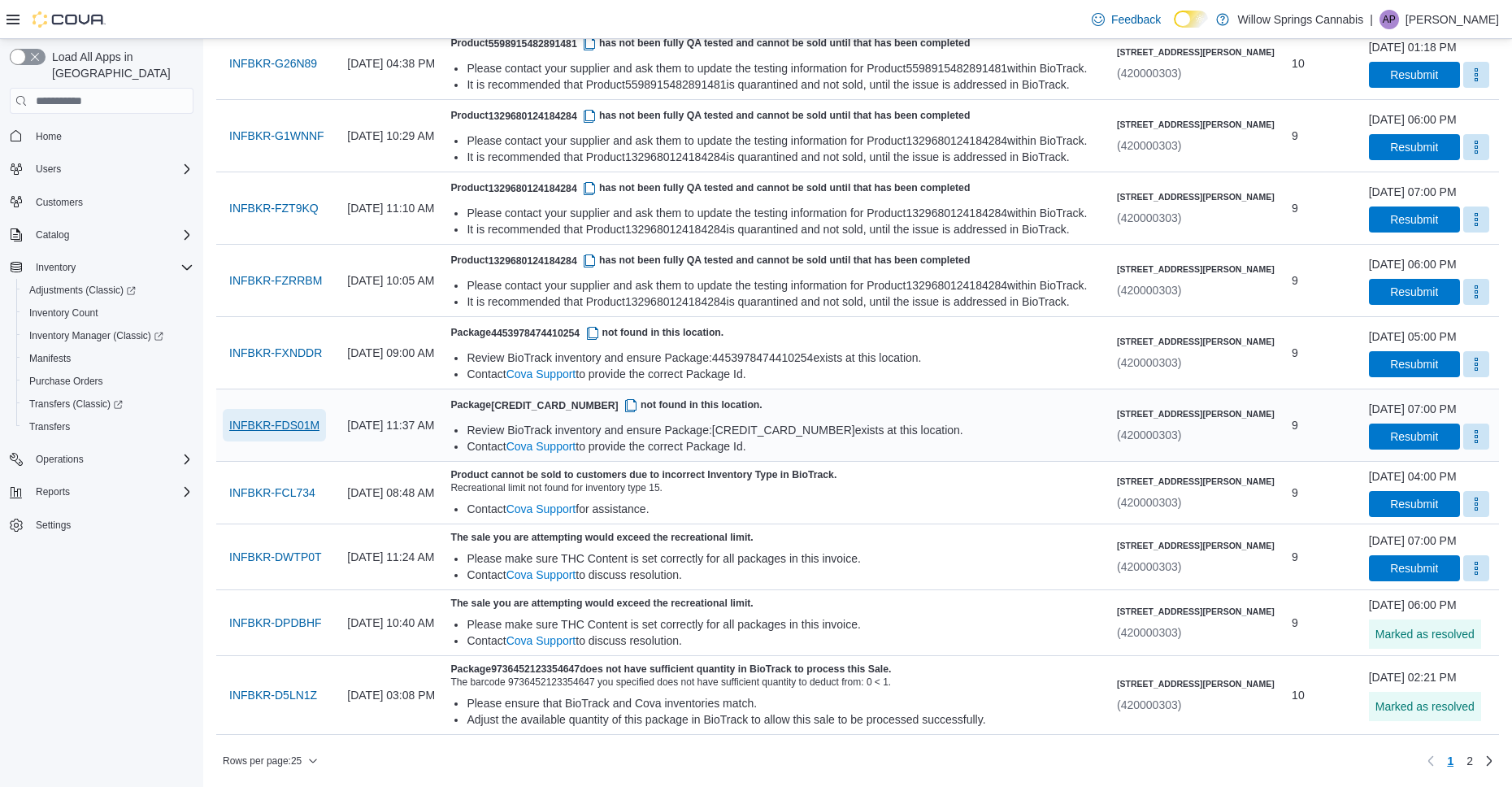
click at [303, 427] on span "INFBKR-FDS01M" at bounding box center [274, 426] width 90 height 17
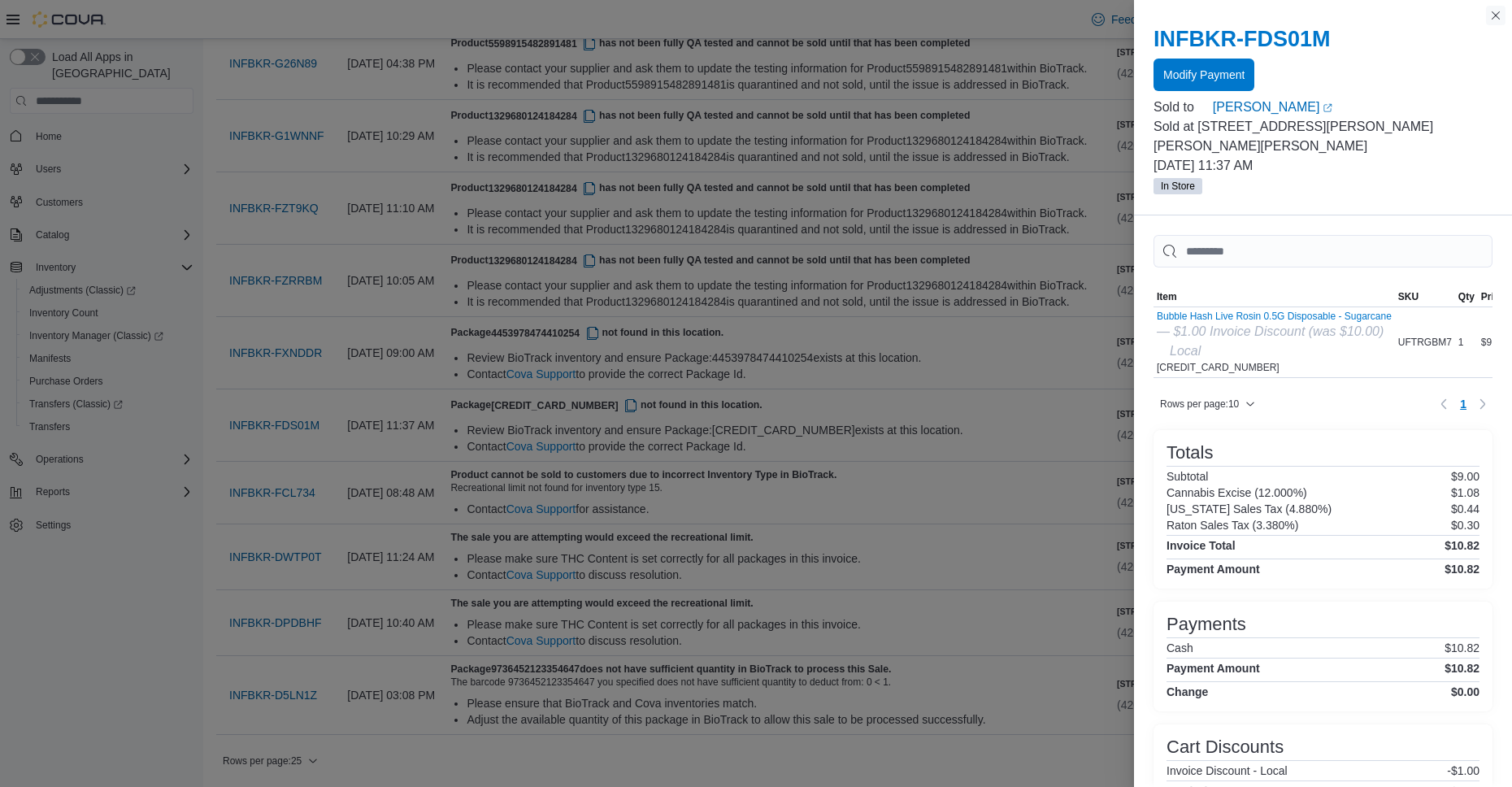
click at [1494, 17] on button "Close this dialog" at bounding box center [1495, 15] width 19 height 19
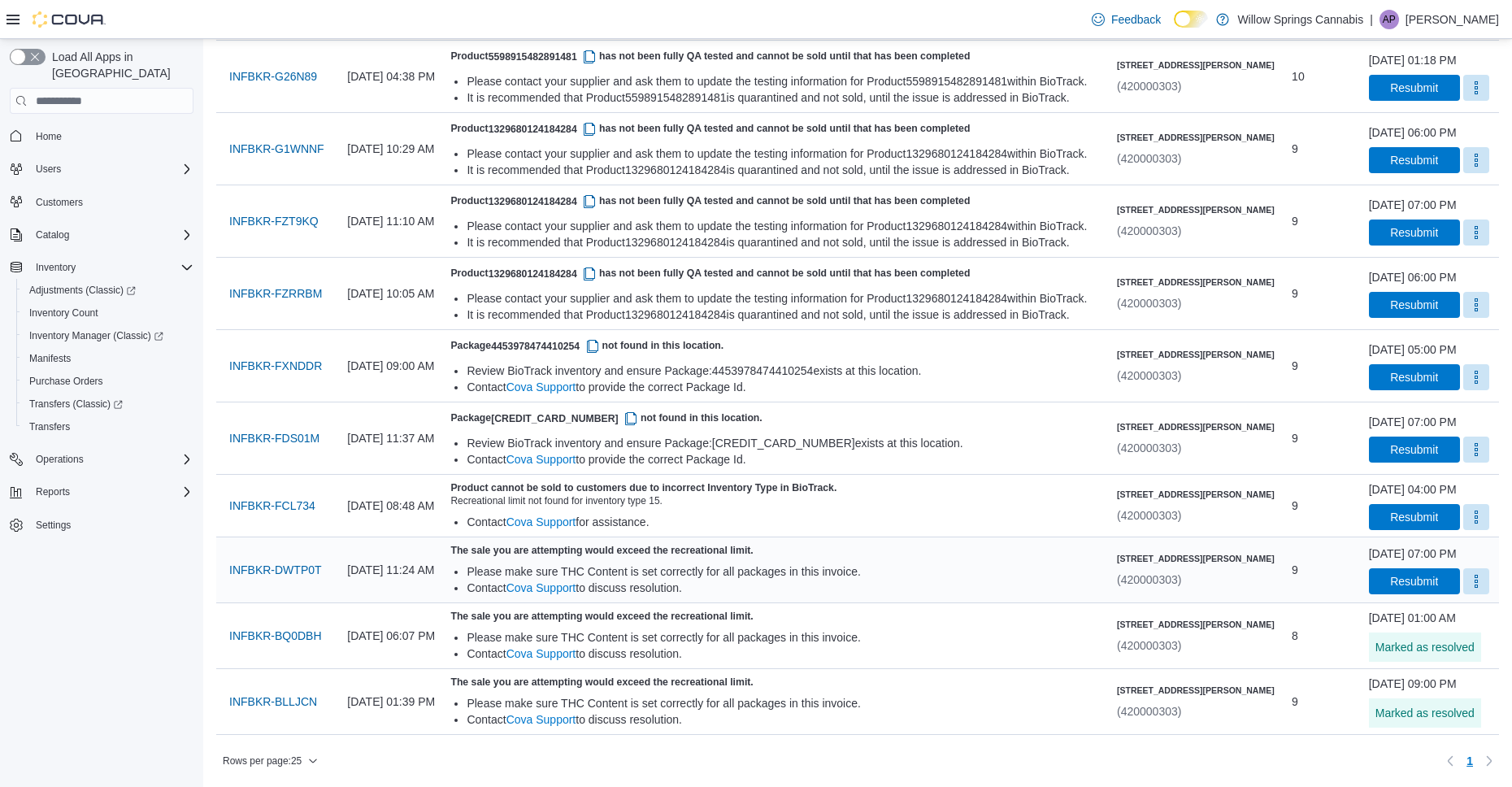
scroll to position [1477, 0]
click at [1463, 580] on button "More" at bounding box center [1475, 580] width 26 height 26
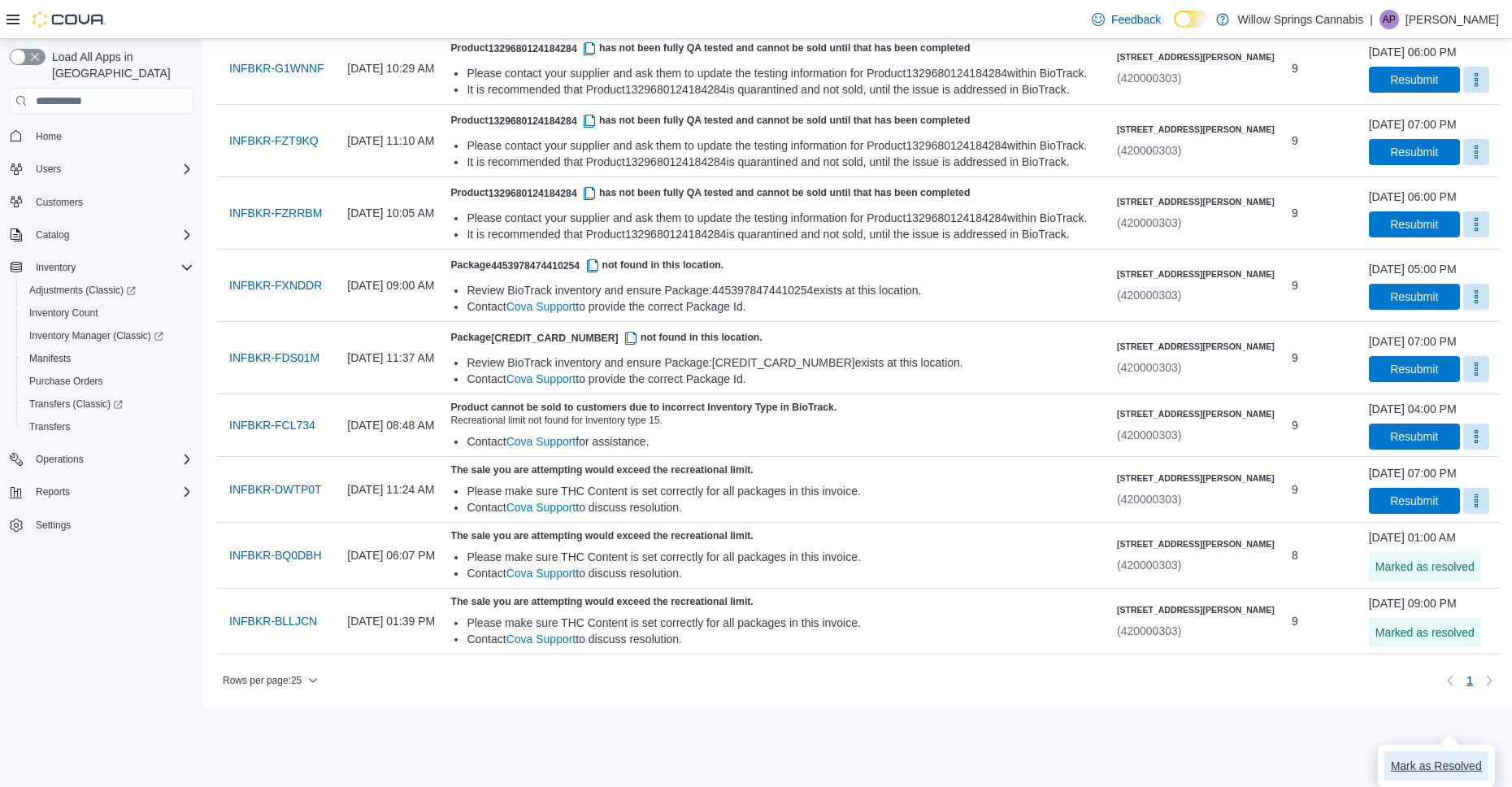
click at [1435, 757] on span "Mark as Resolved" at bounding box center [1436, 765] width 91 height 17
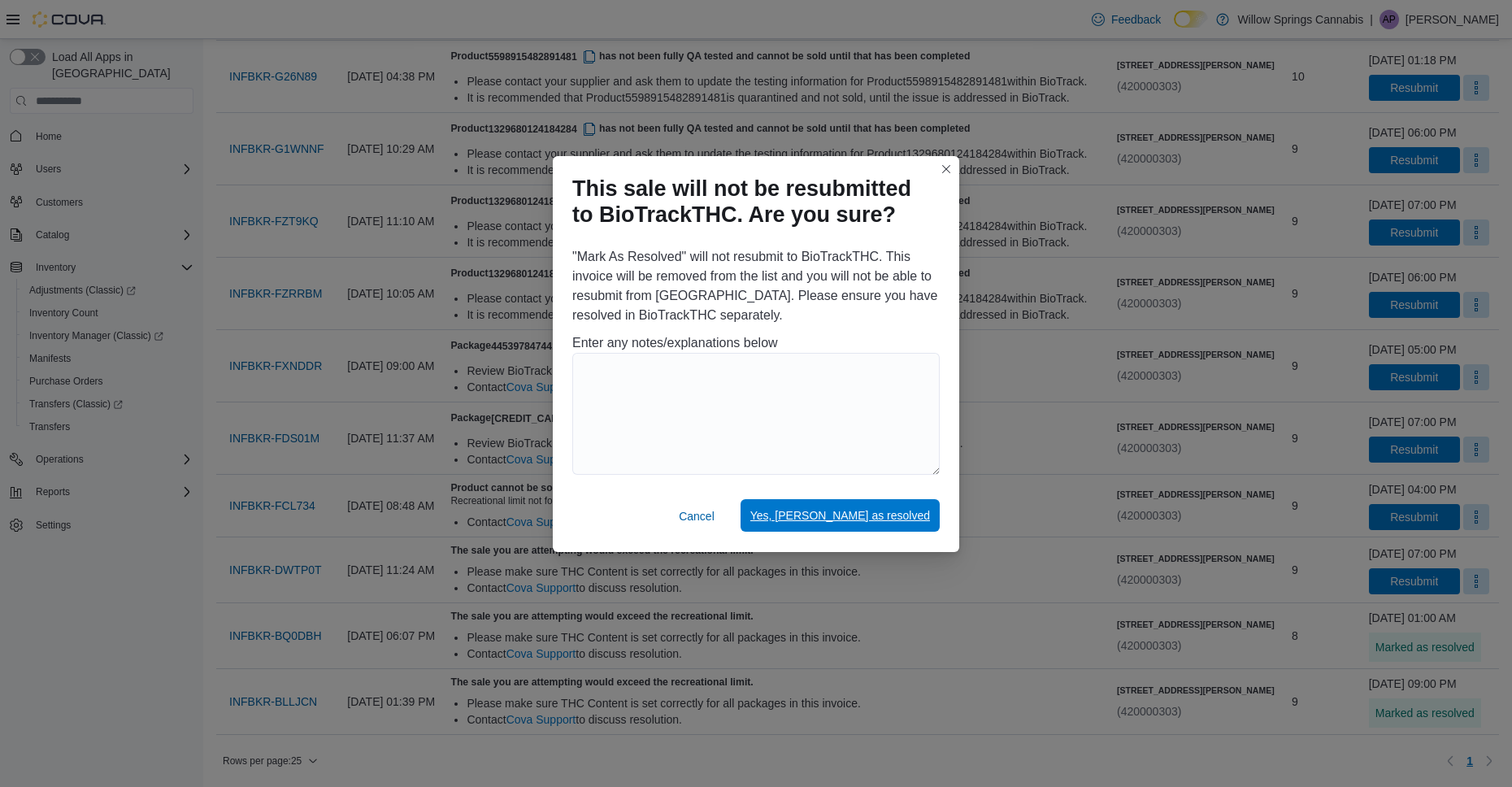
click at [876, 510] on span "Yes, [PERSON_NAME] as resolved" at bounding box center [841, 516] width 180 height 17
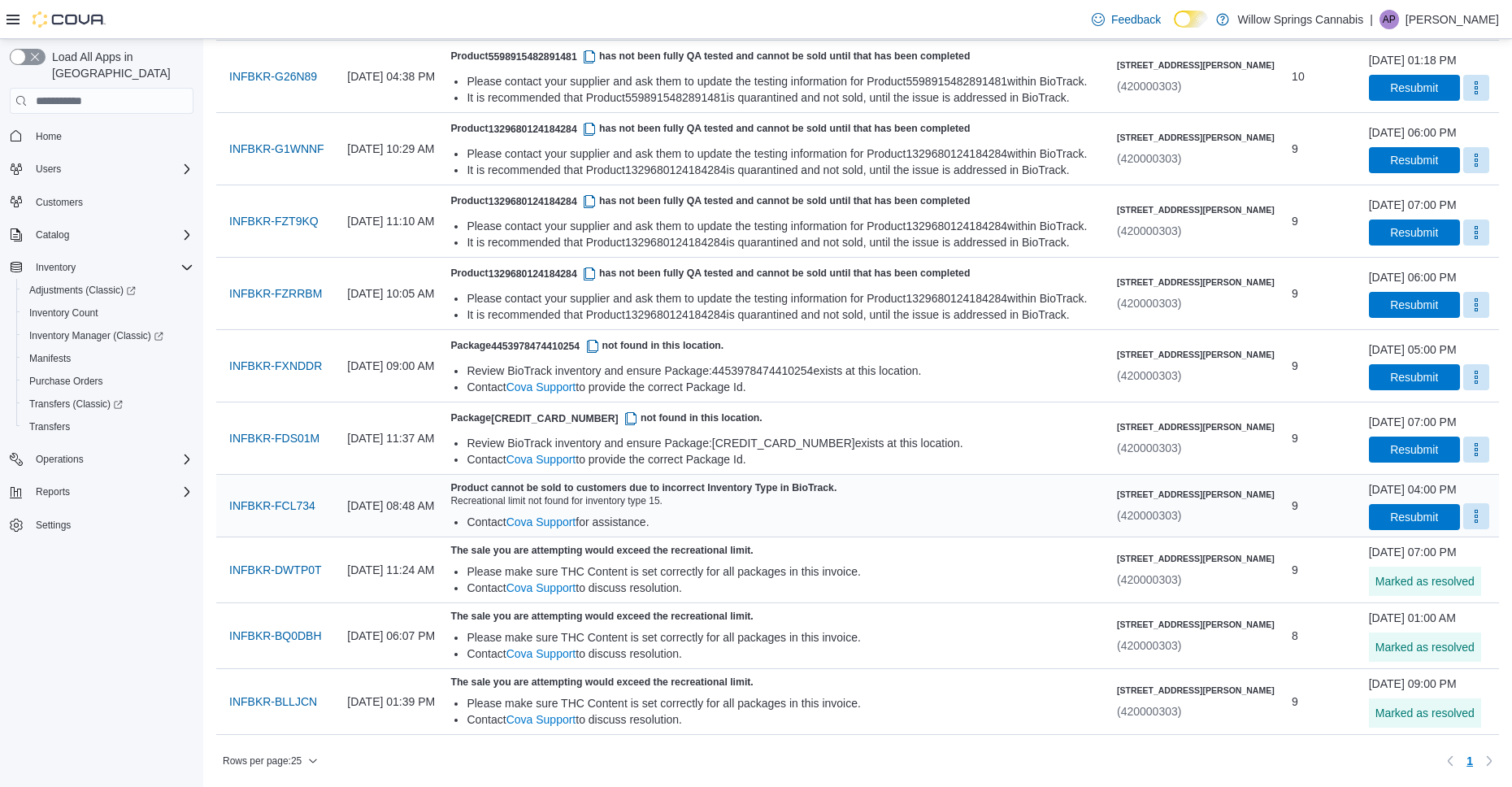
click at [1463, 517] on button "More" at bounding box center [1475, 516] width 26 height 26
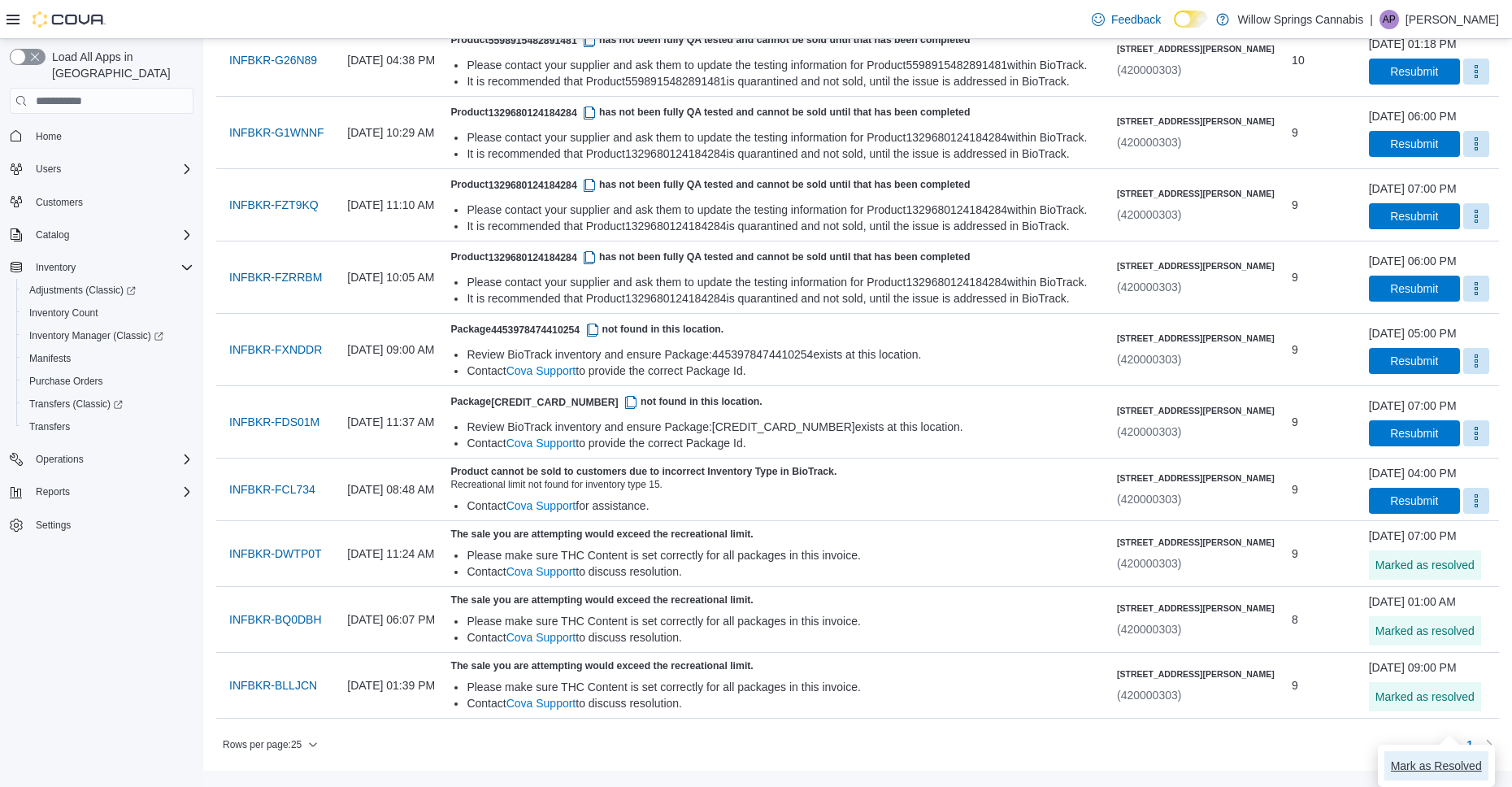
click at [1425, 757] on span "Mark as Resolved" at bounding box center [1436, 765] width 91 height 17
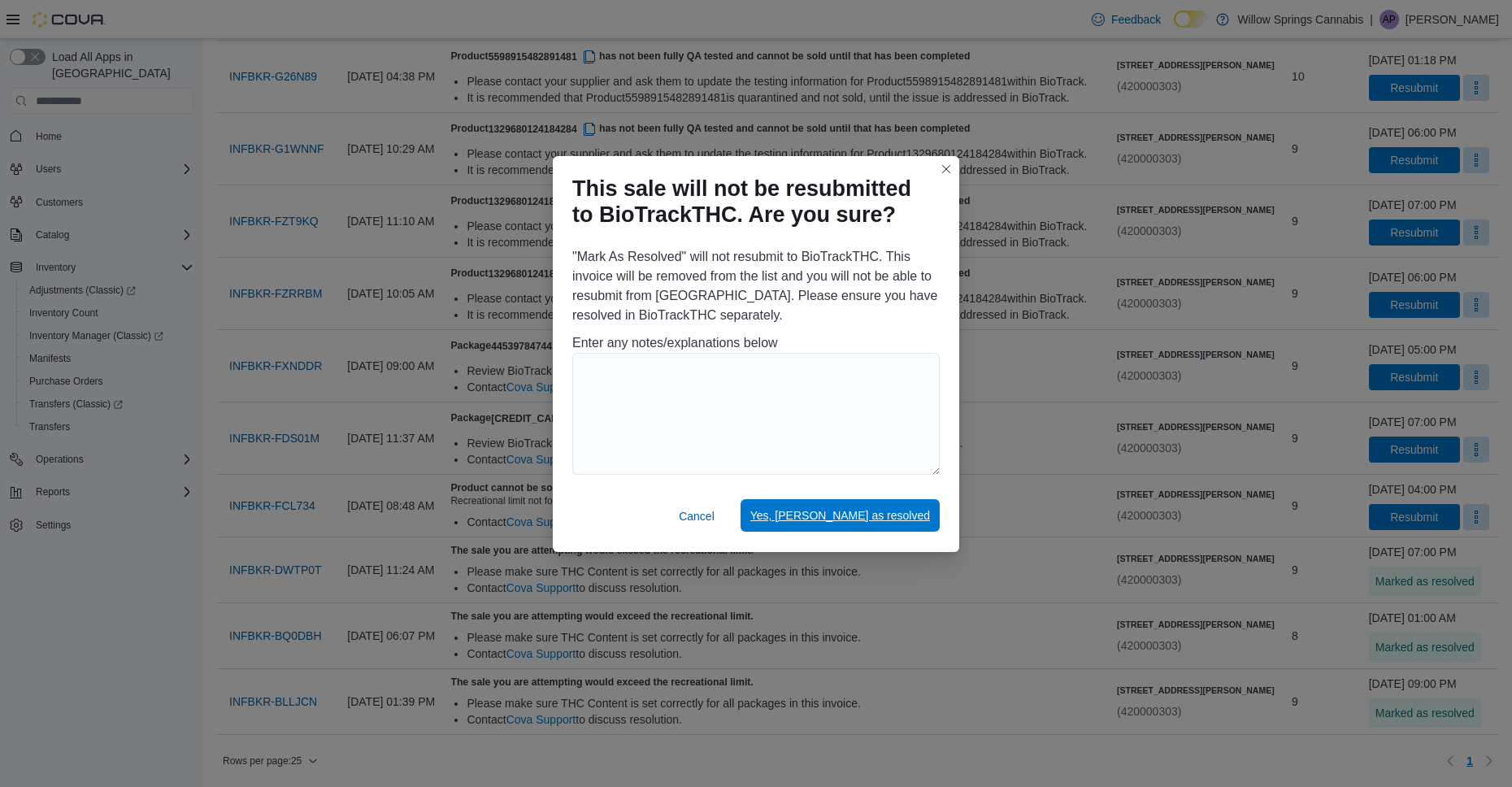
click at [903, 522] on span "Yes, [PERSON_NAME] as resolved" at bounding box center [841, 516] width 180 height 17
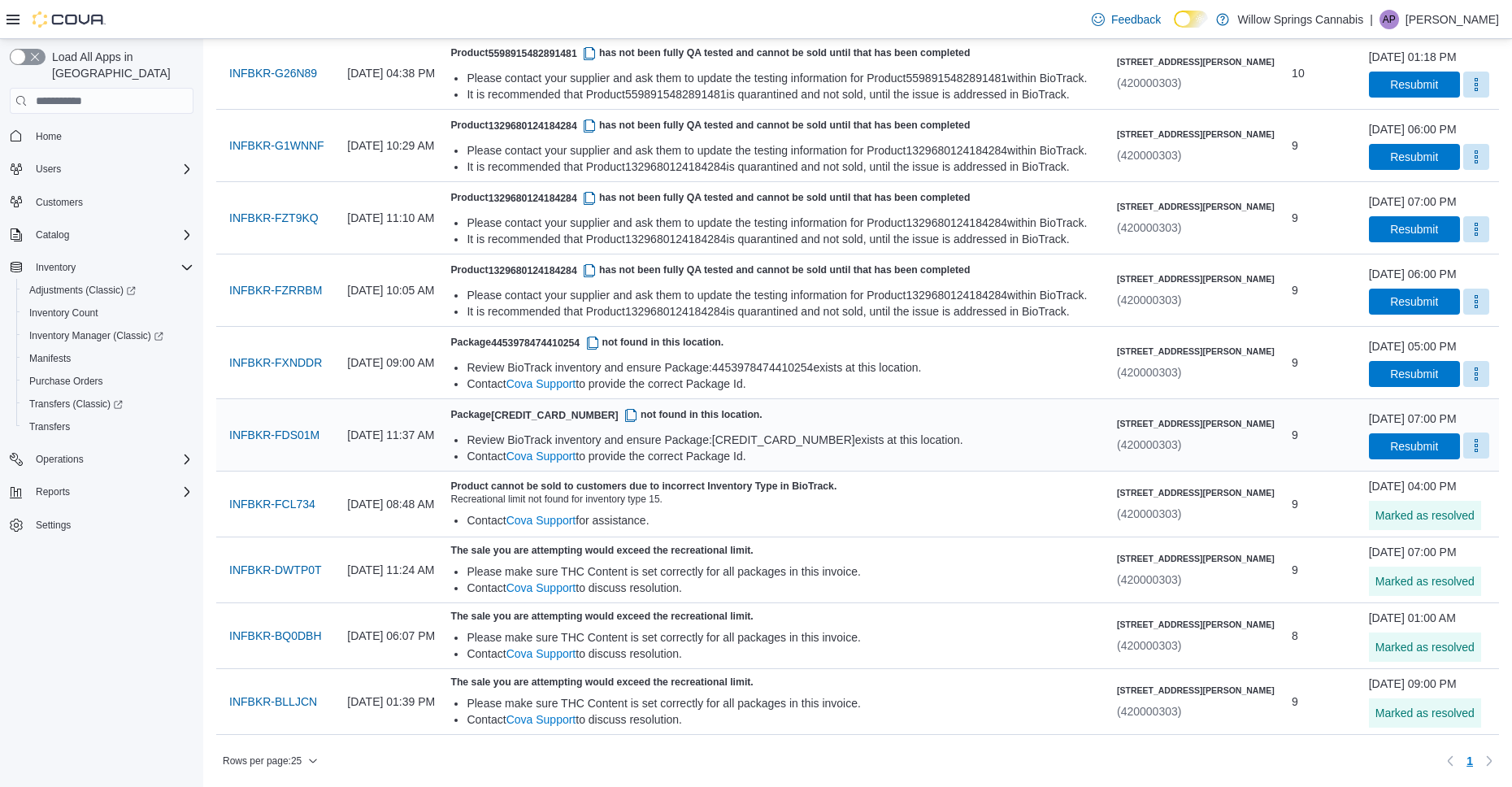
click at [1463, 448] on button "More" at bounding box center [1475, 445] width 26 height 26
click at [1408, 703] on span "Mark as Resolved" at bounding box center [1436, 711] width 91 height 17
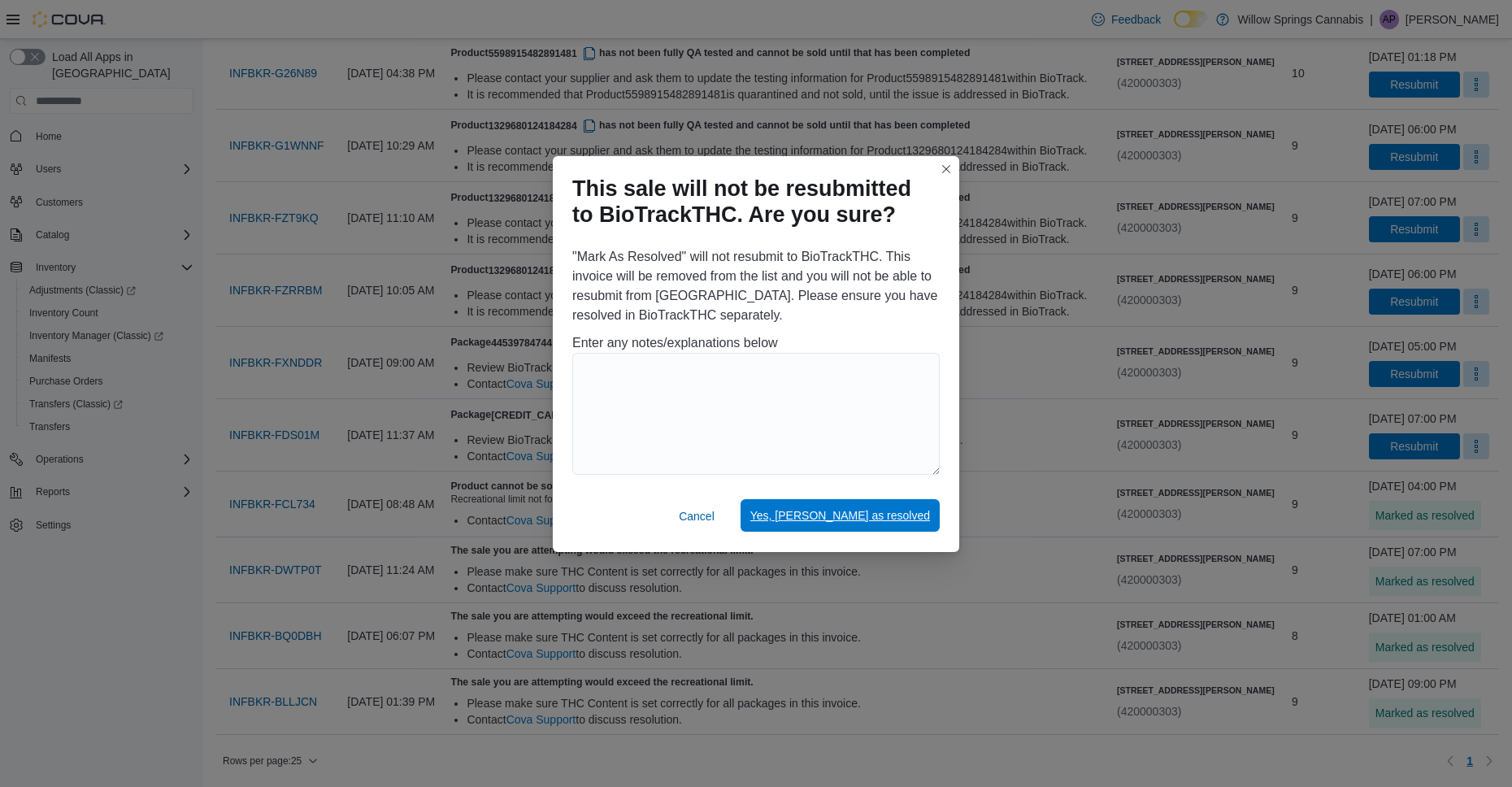
click at [880, 512] on span "Yes, [PERSON_NAME] as resolved" at bounding box center [841, 516] width 180 height 17
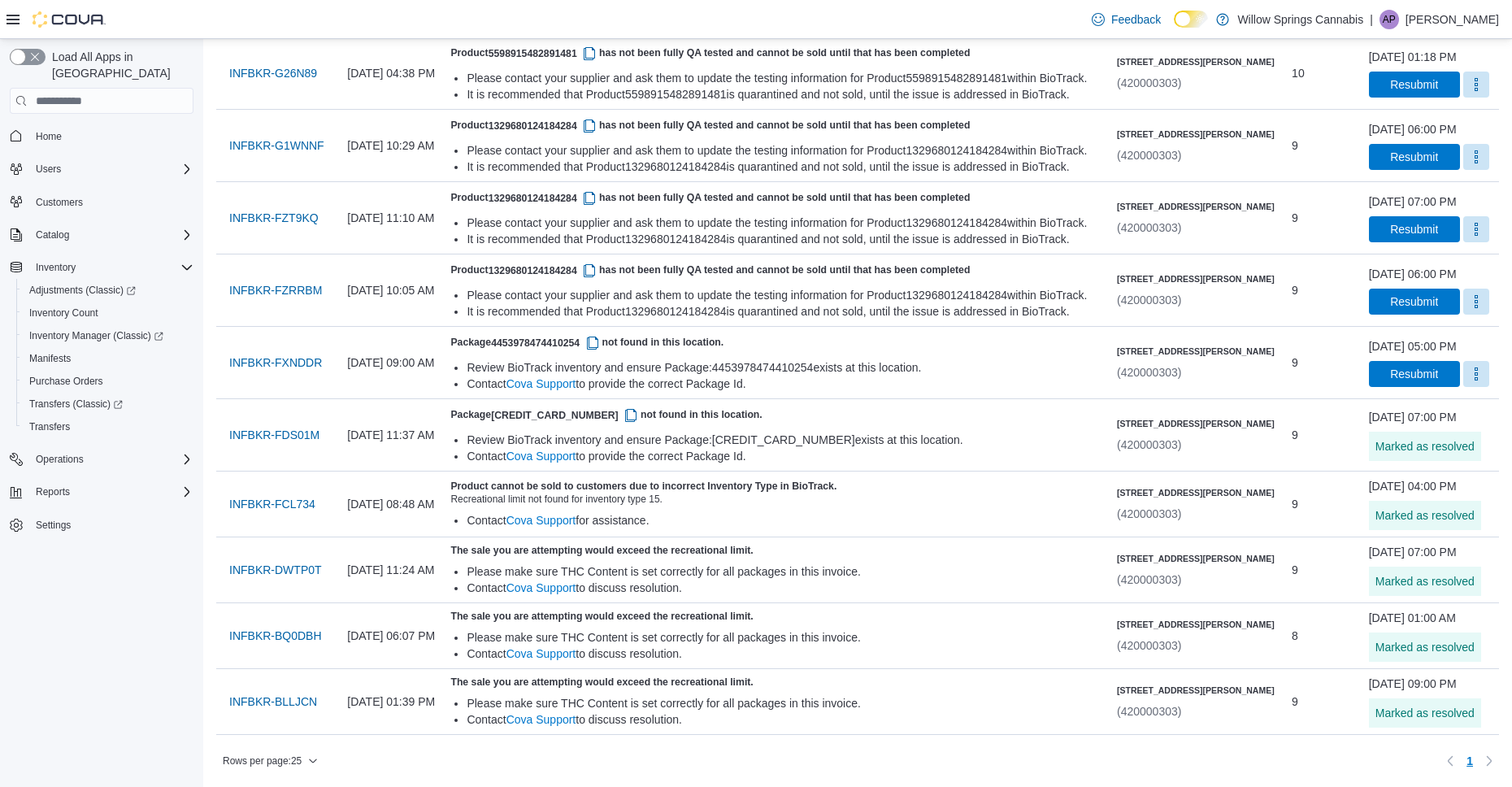
scroll to position [1318, 0]
click at [62, 130] on span "Home" at bounding box center [48, 137] width 26 height 13
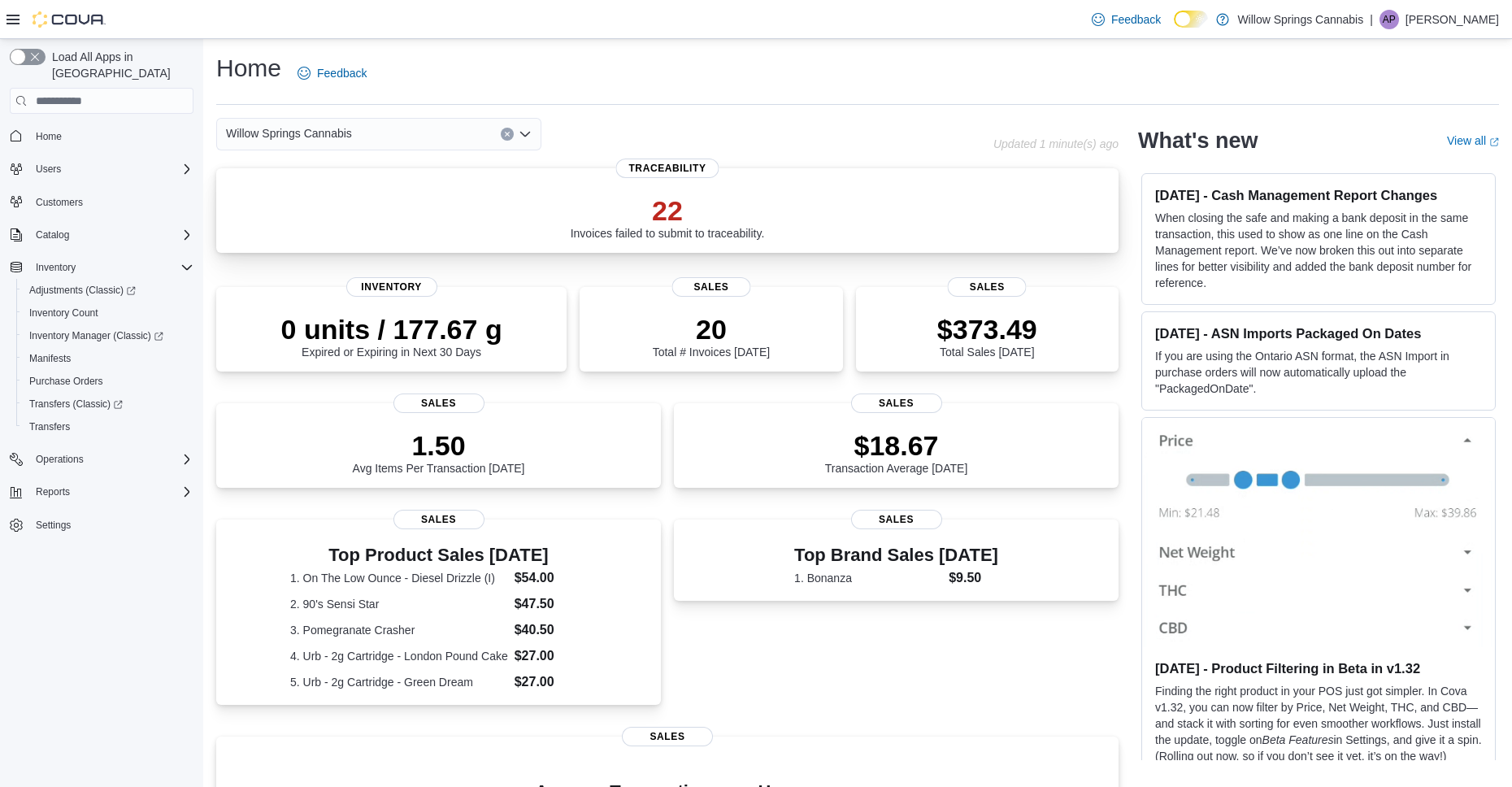
click at [667, 215] on p "22" at bounding box center [667, 210] width 194 height 32
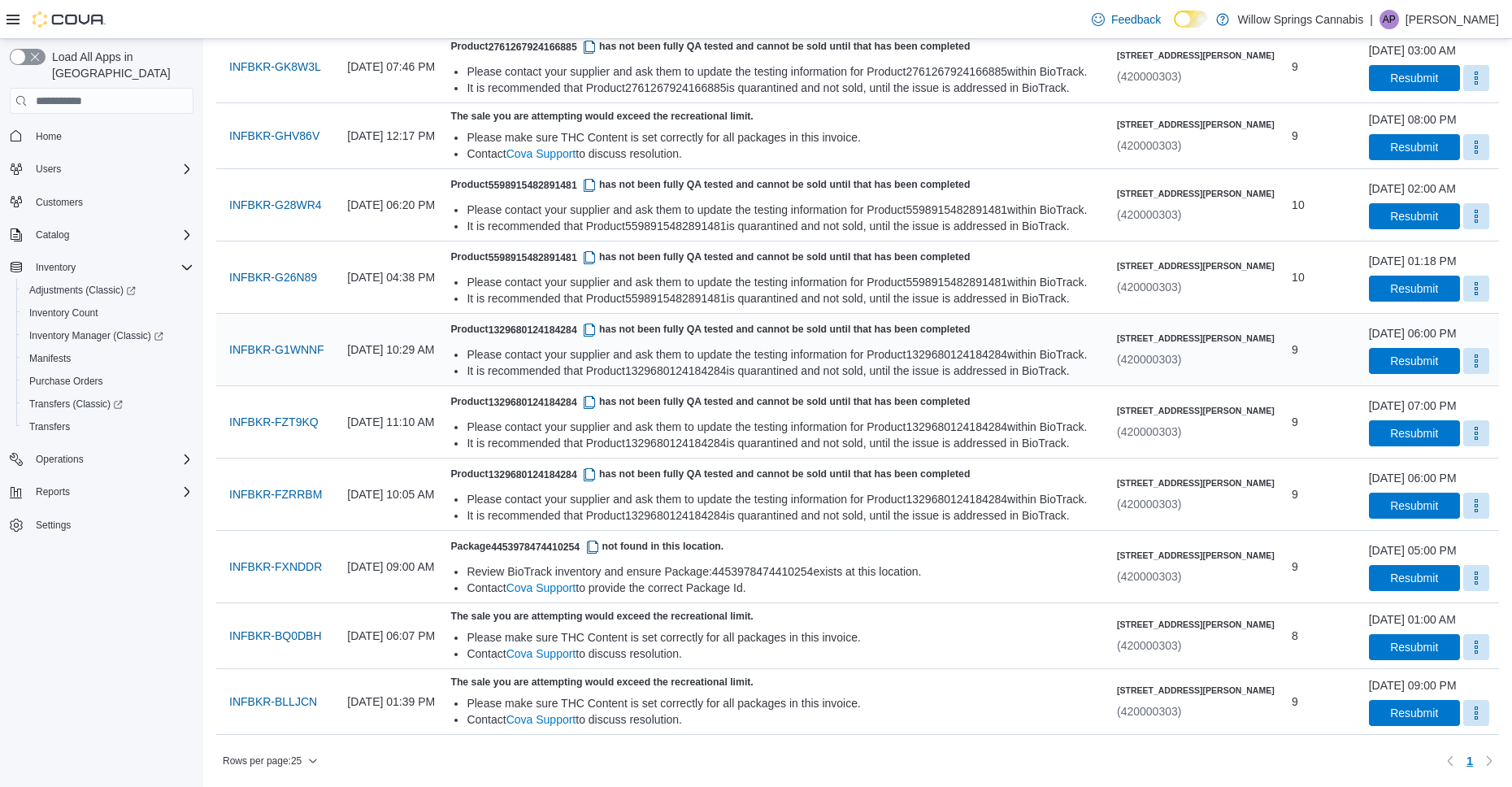
scroll to position [1277, 0]
click at [291, 692] on span "INFBKR-BLLJCN" at bounding box center [272, 701] width 87 height 32
click at [317, 759] on icon "button" at bounding box center [313, 760] width 7 height 4
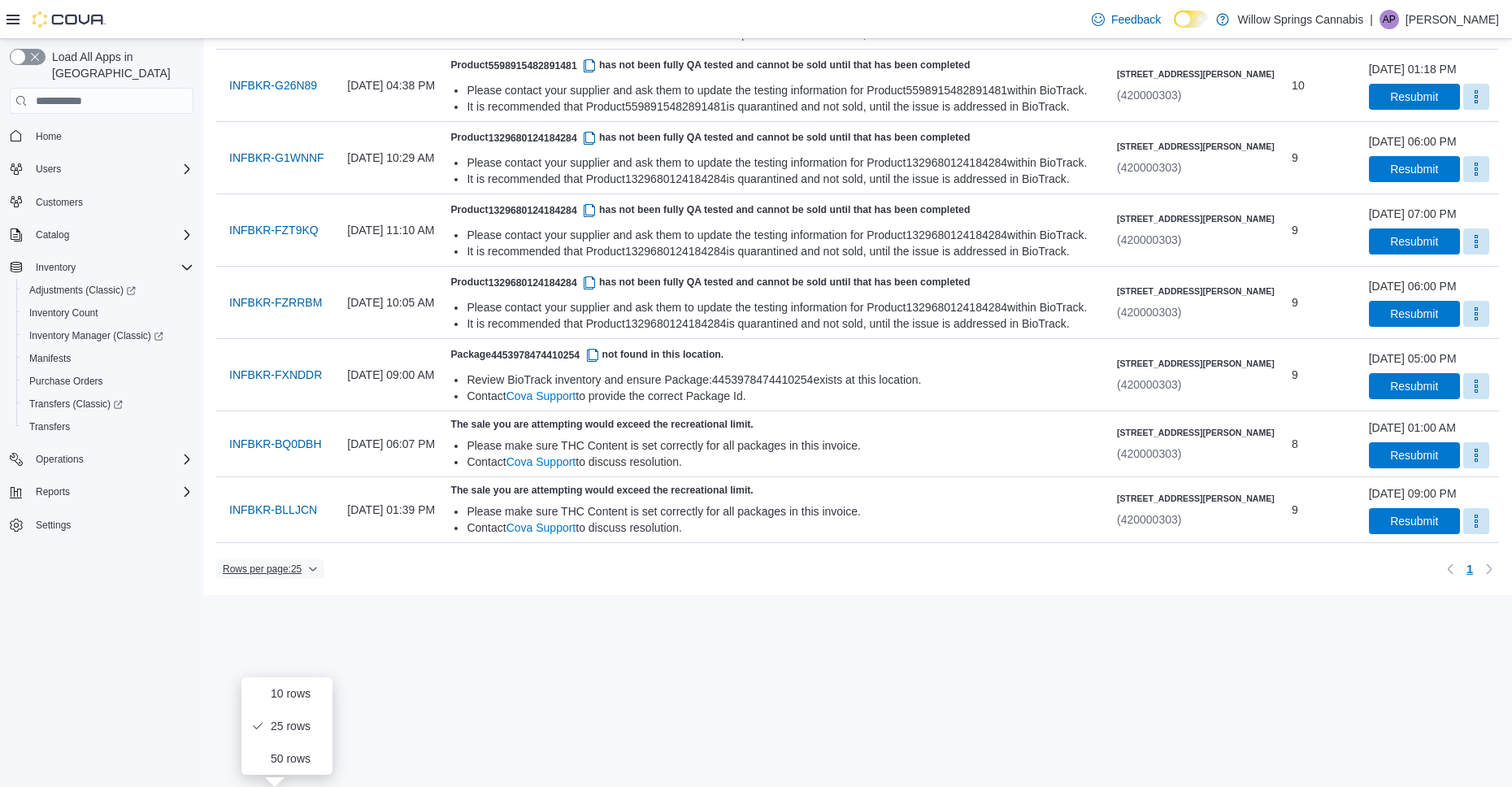
click at [317, 571] on icon "button" at bounding box center [313, 569] width 7 height 4
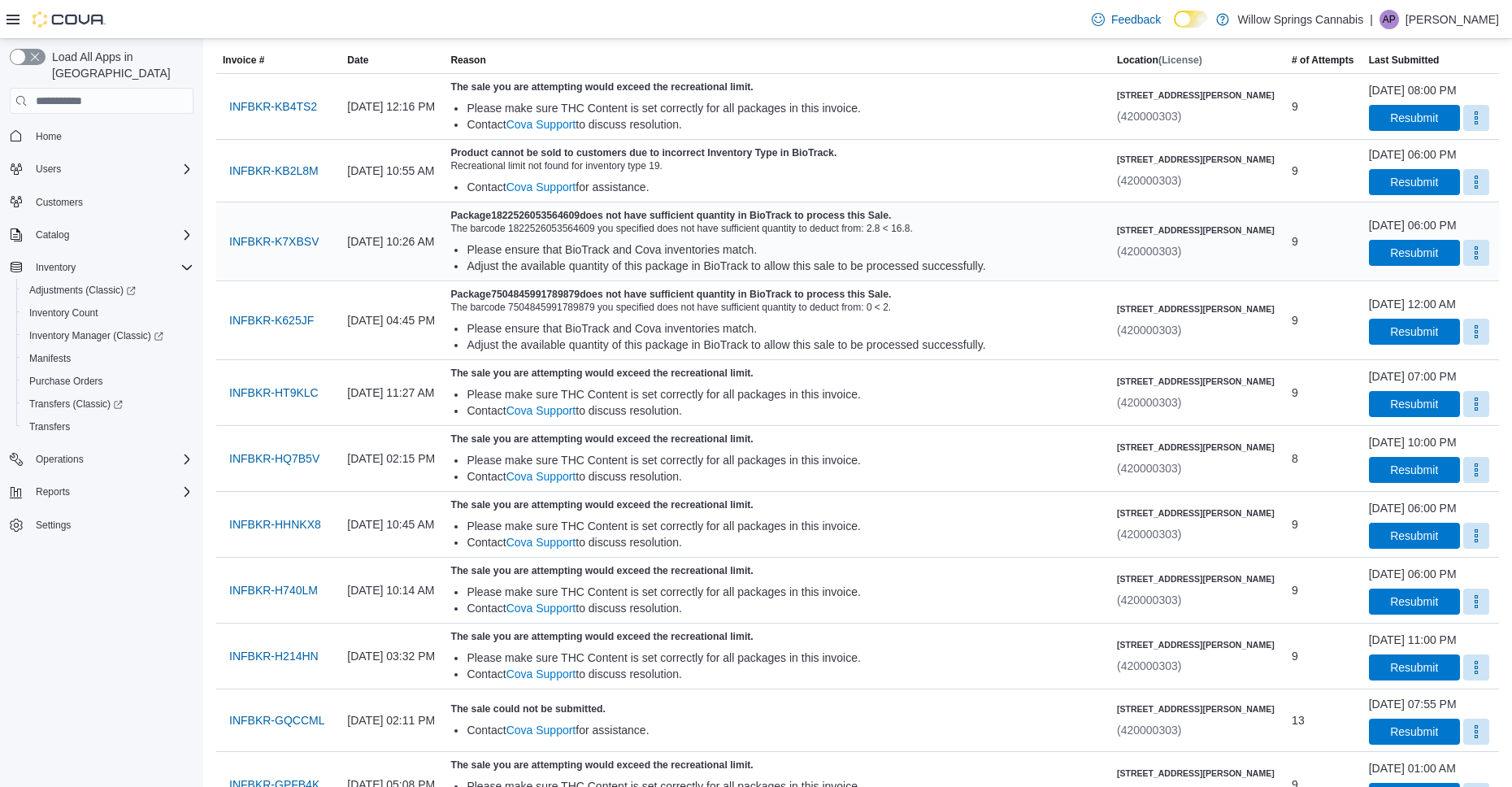
scroll to position [0, 0]
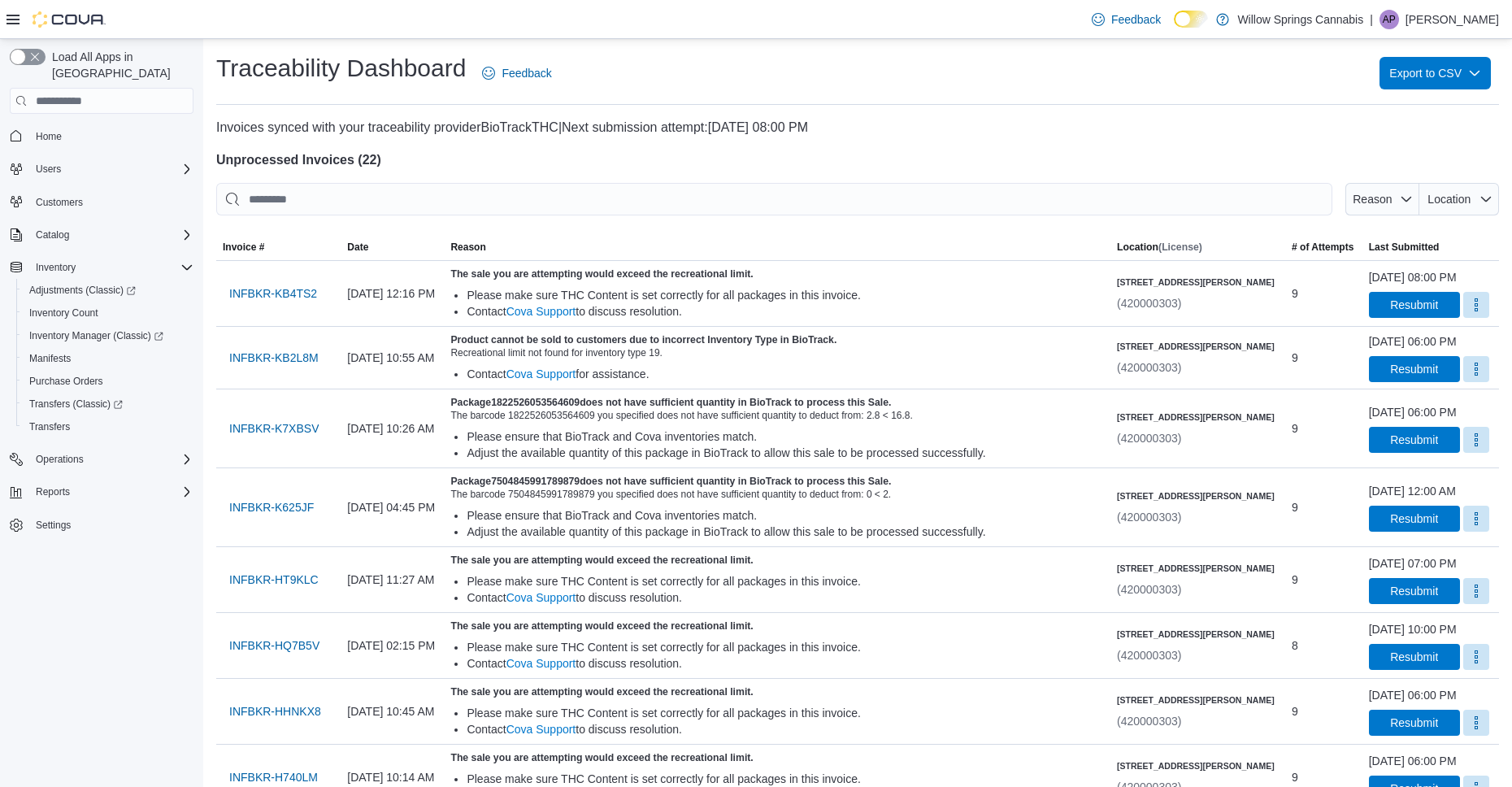
click at [847, 221] on div at bounding box center [858, 225] width 1283 height 19
click at [854, 205] on input "This is a search bar. After typing your query, hit enter to filter the results …" at bounding box center [775, 199] width 1116 height 32
click at [1465, 197] on span "Location" at bounding box center [1449, 199] width 43 height 13
click at [1408, 193] on span "Reason" at bounding box center [1382, 199] width 61 height 32
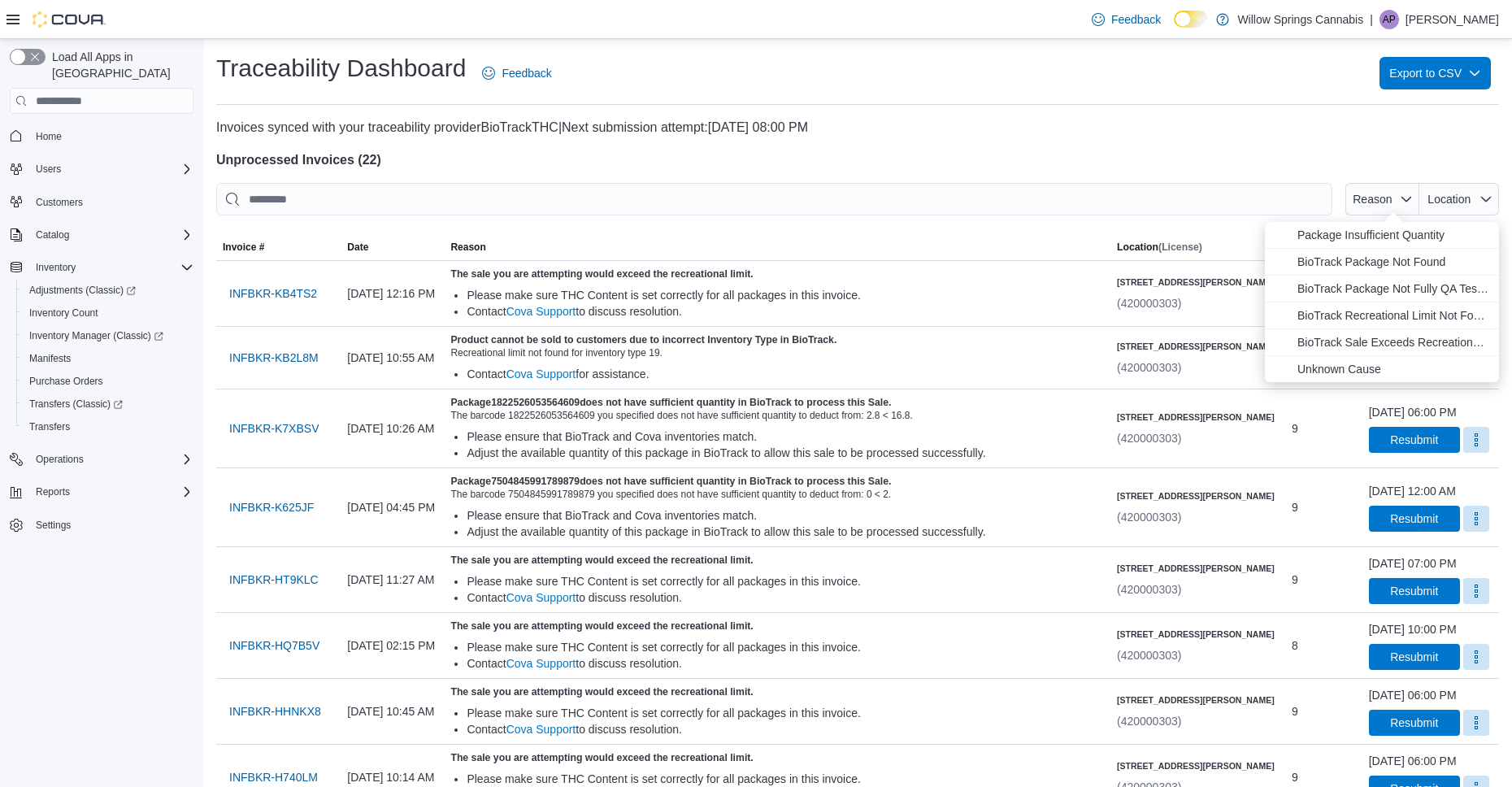
click at [1258, 157] on h4 "Unprocessed Invoices ( 22 )" at bounding box center [858, 160] width 1283 height 19
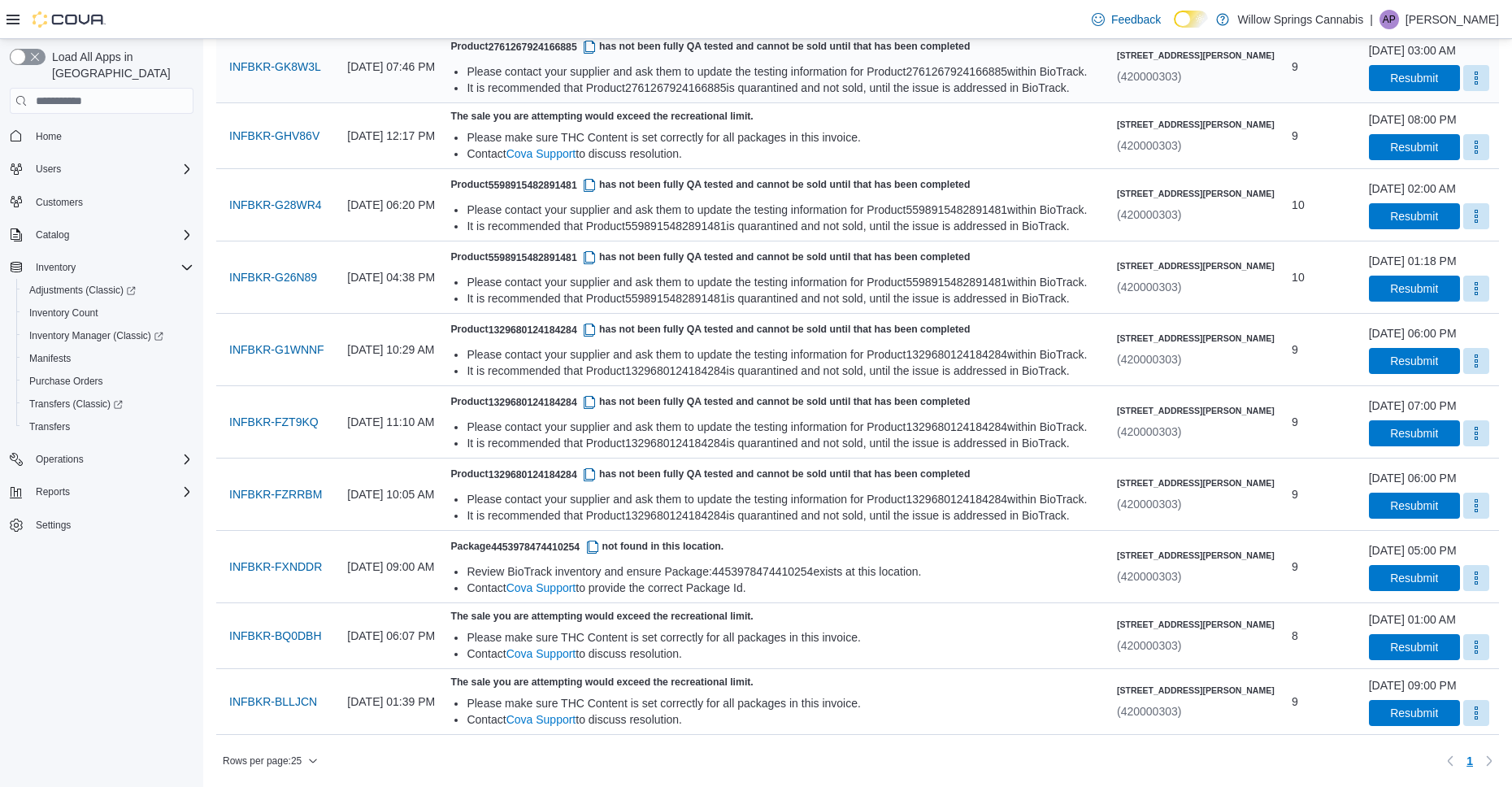
scroll to position [1277, 0]
click at [272, 570] on span "INFBKR-FXNDDR" at bounding box center [275, 566] width 92 height 17
click at [307, 753] on span "Rows per page : 25" at bounding box center [270, 760] width 95 height 19
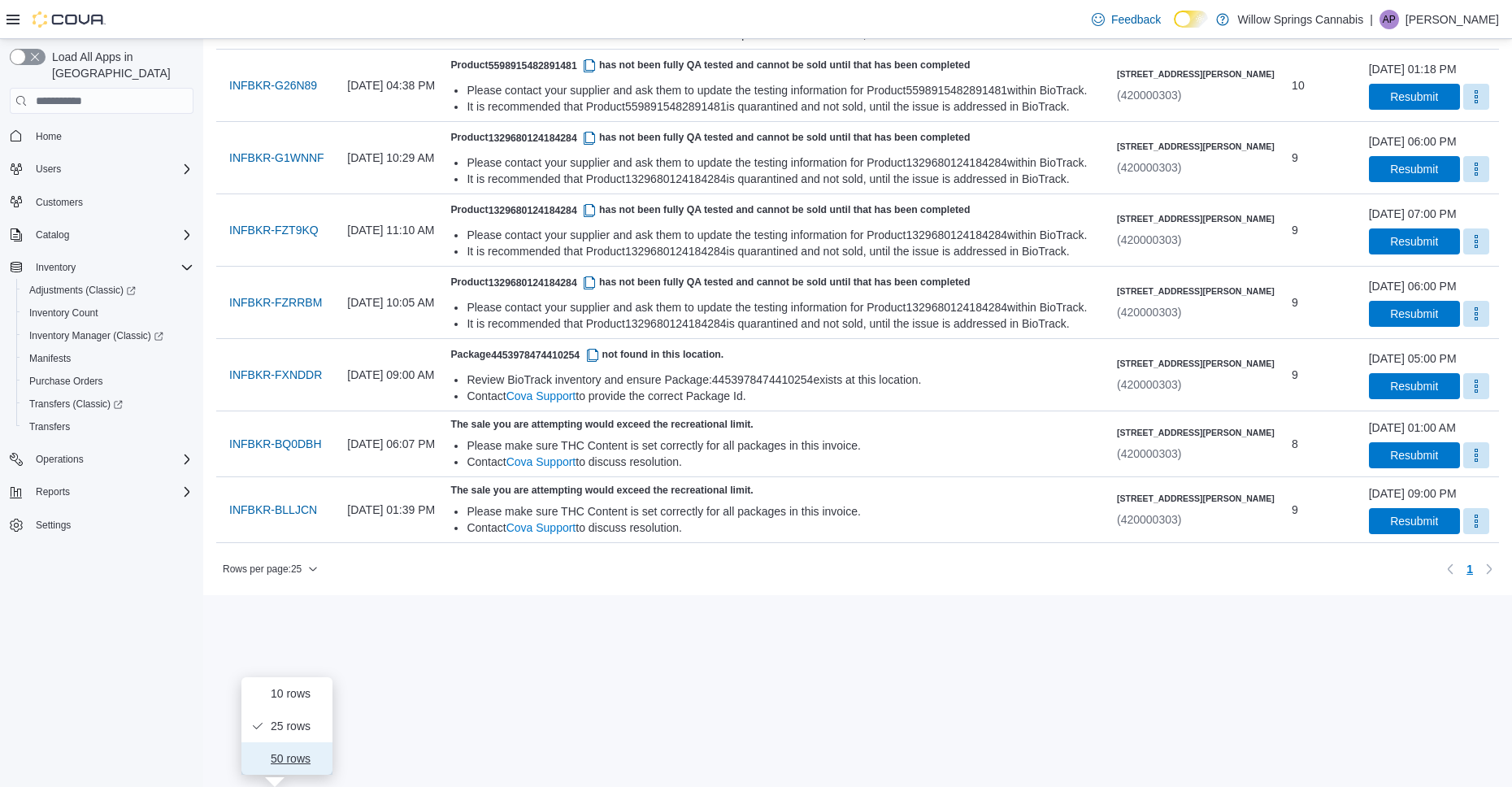
click at [292, 752] on span "50 rows" at bounding box center [297, 759] width 52 height 13
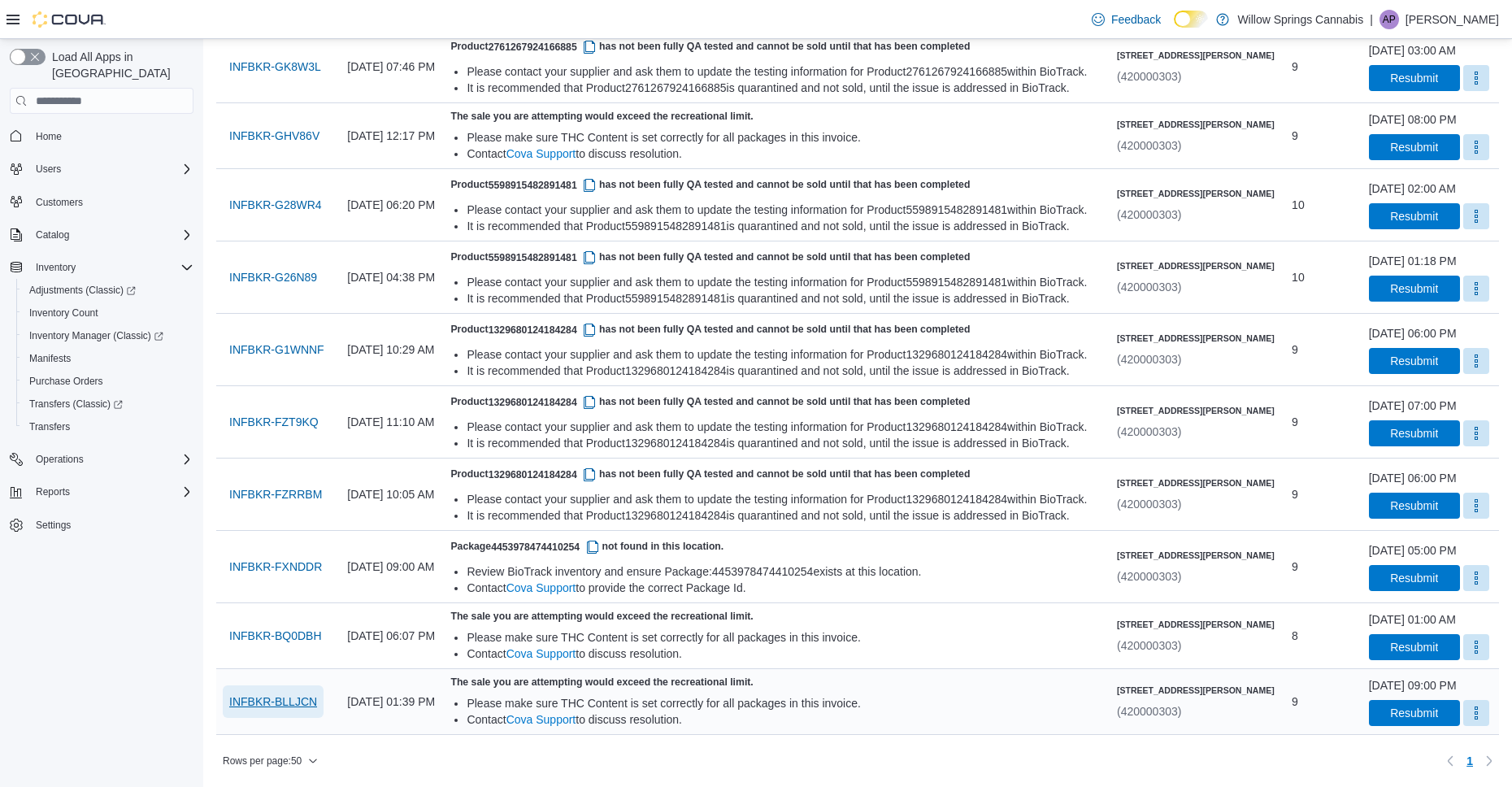
click at [283, 701] on span "INFBKR-BLLJCN" at bounding box center [272, 701] width 87 height 17
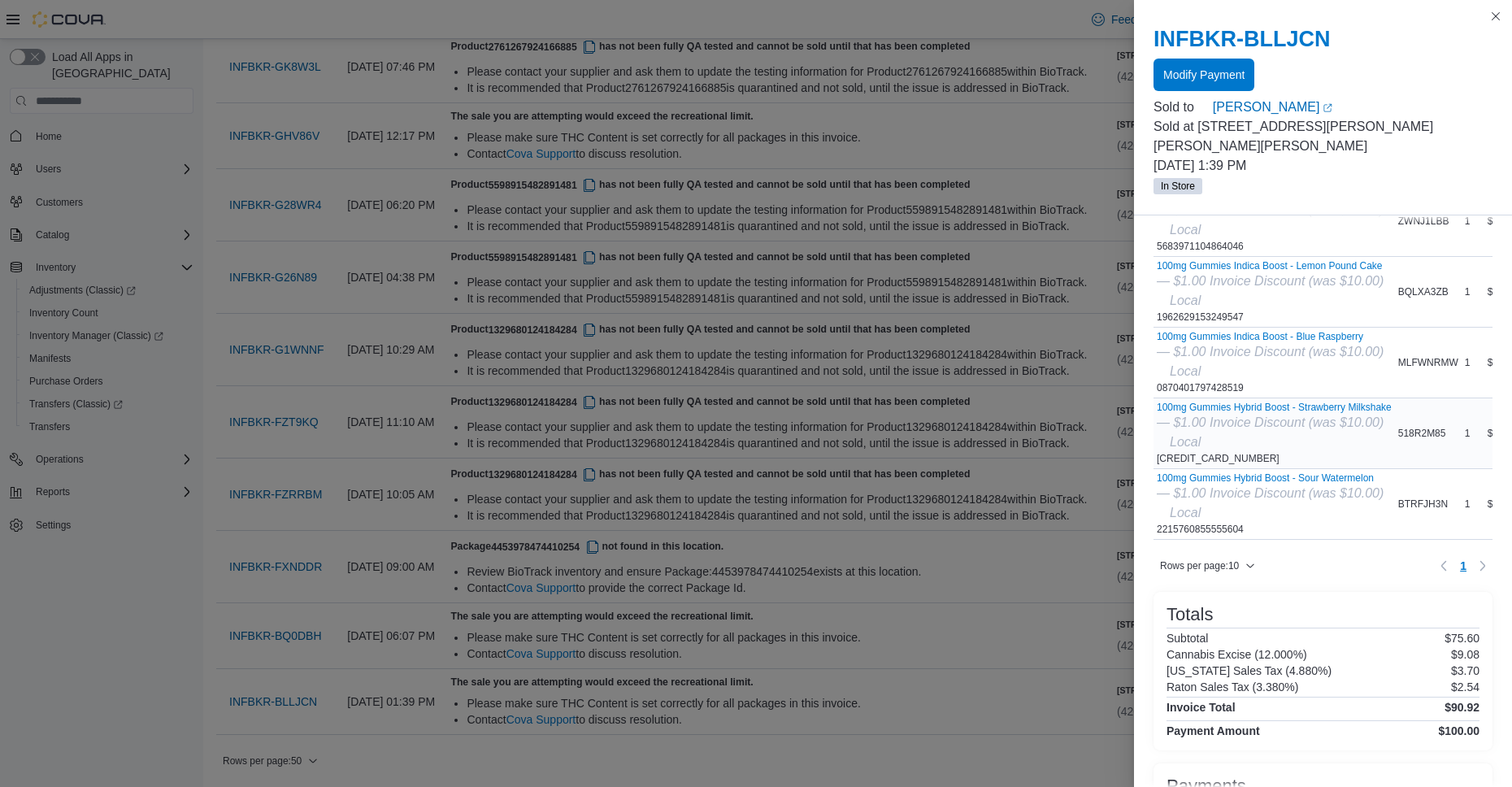
scroll to position [325, 0]
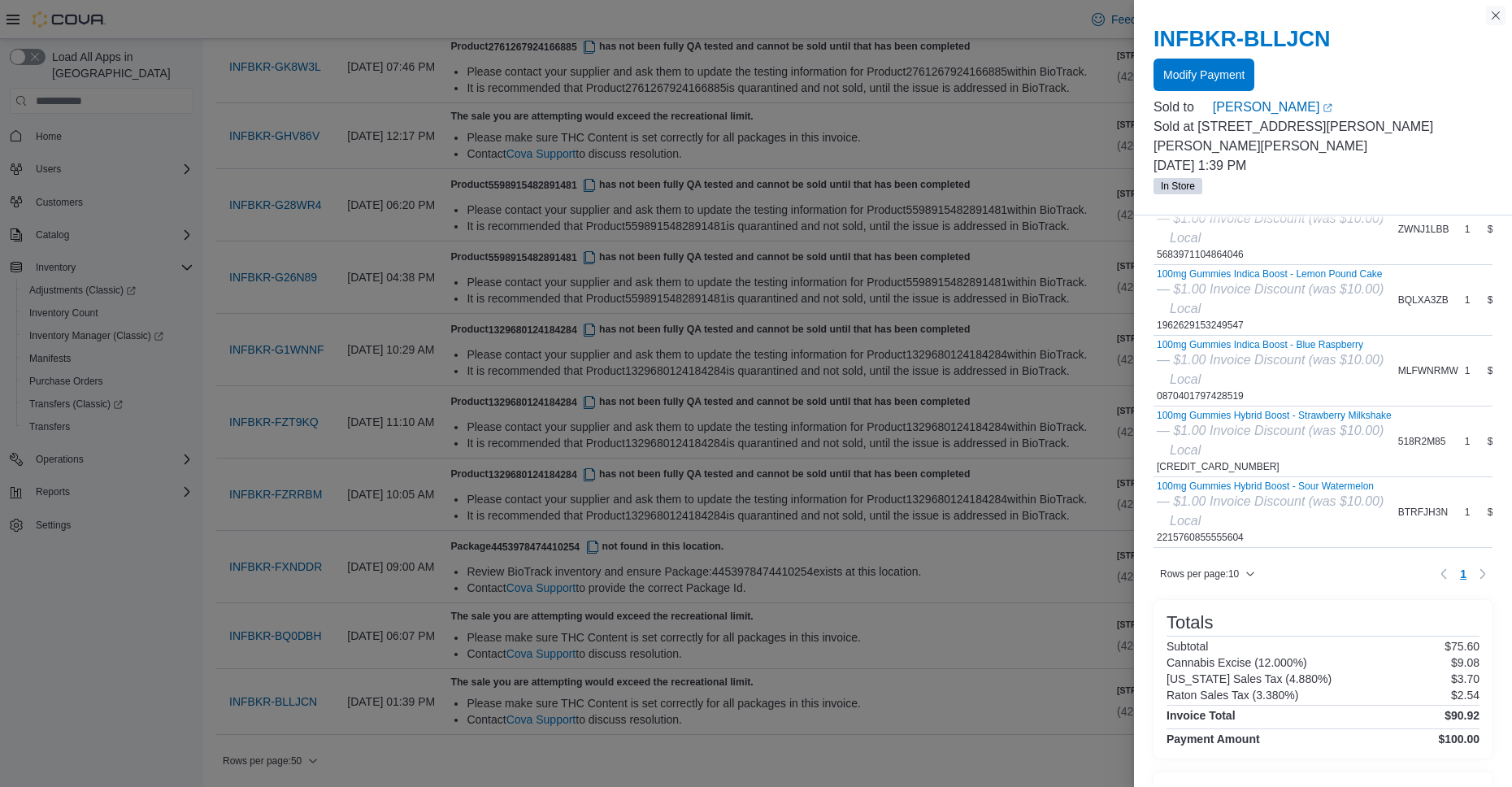
click at [1498, 18] on button "Close this dialog" at bounding box center [1495, 15] width 19 height 19
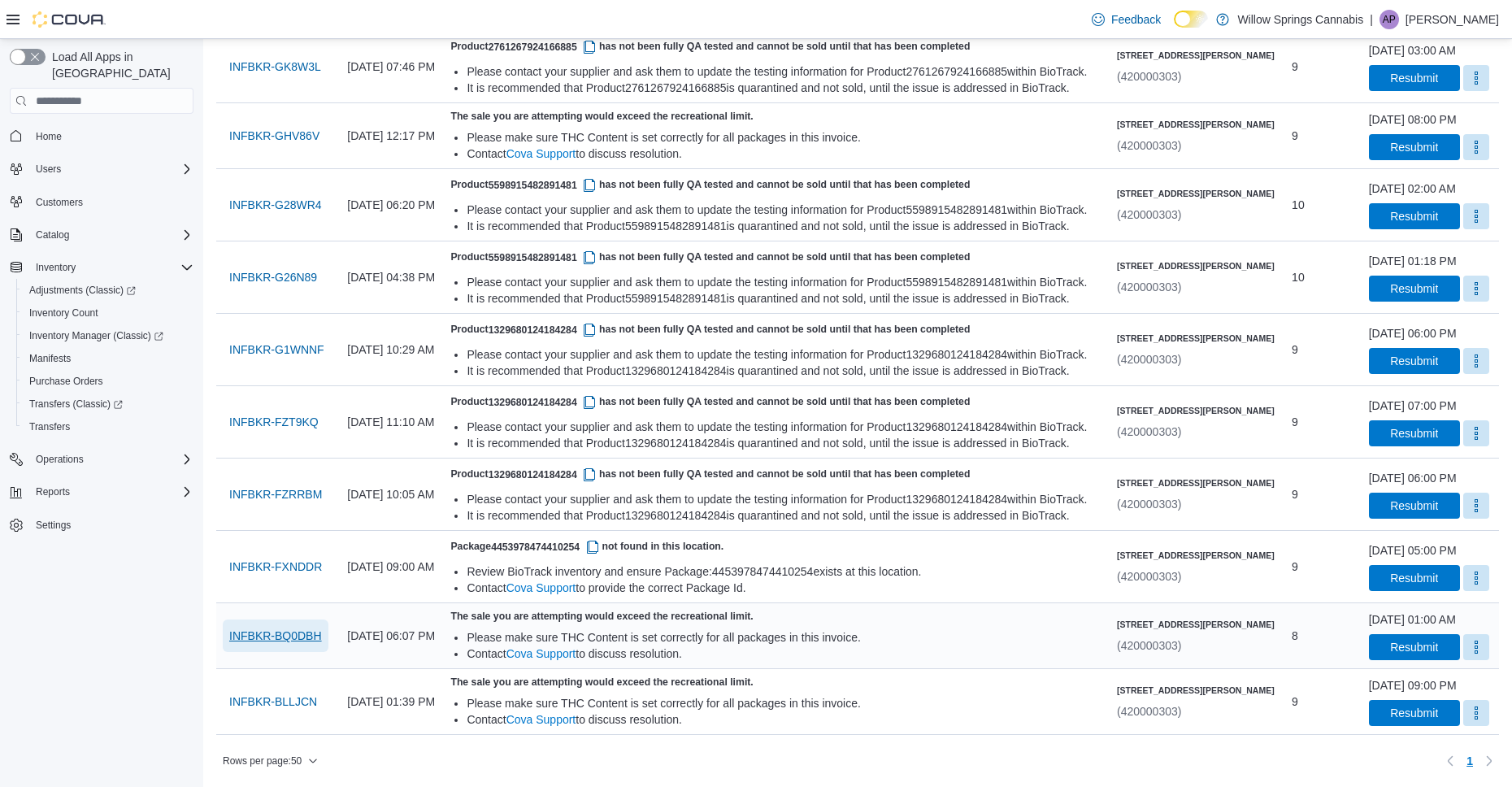
click at [290, 633] on span "INFBKR-BQ0DBH" at bounding box center [275, 635] width 92 height 17
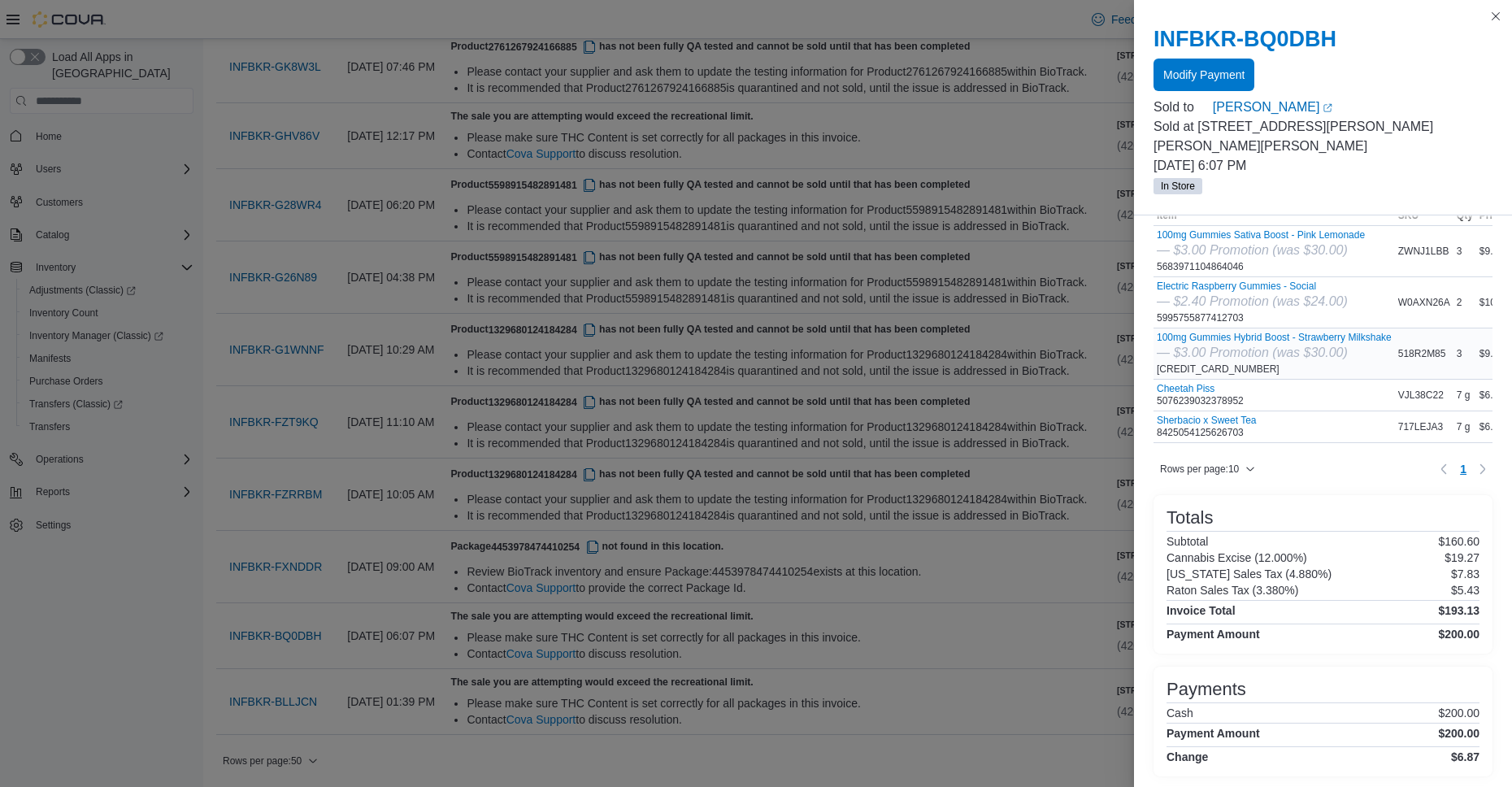
scroll to position [0, 0]
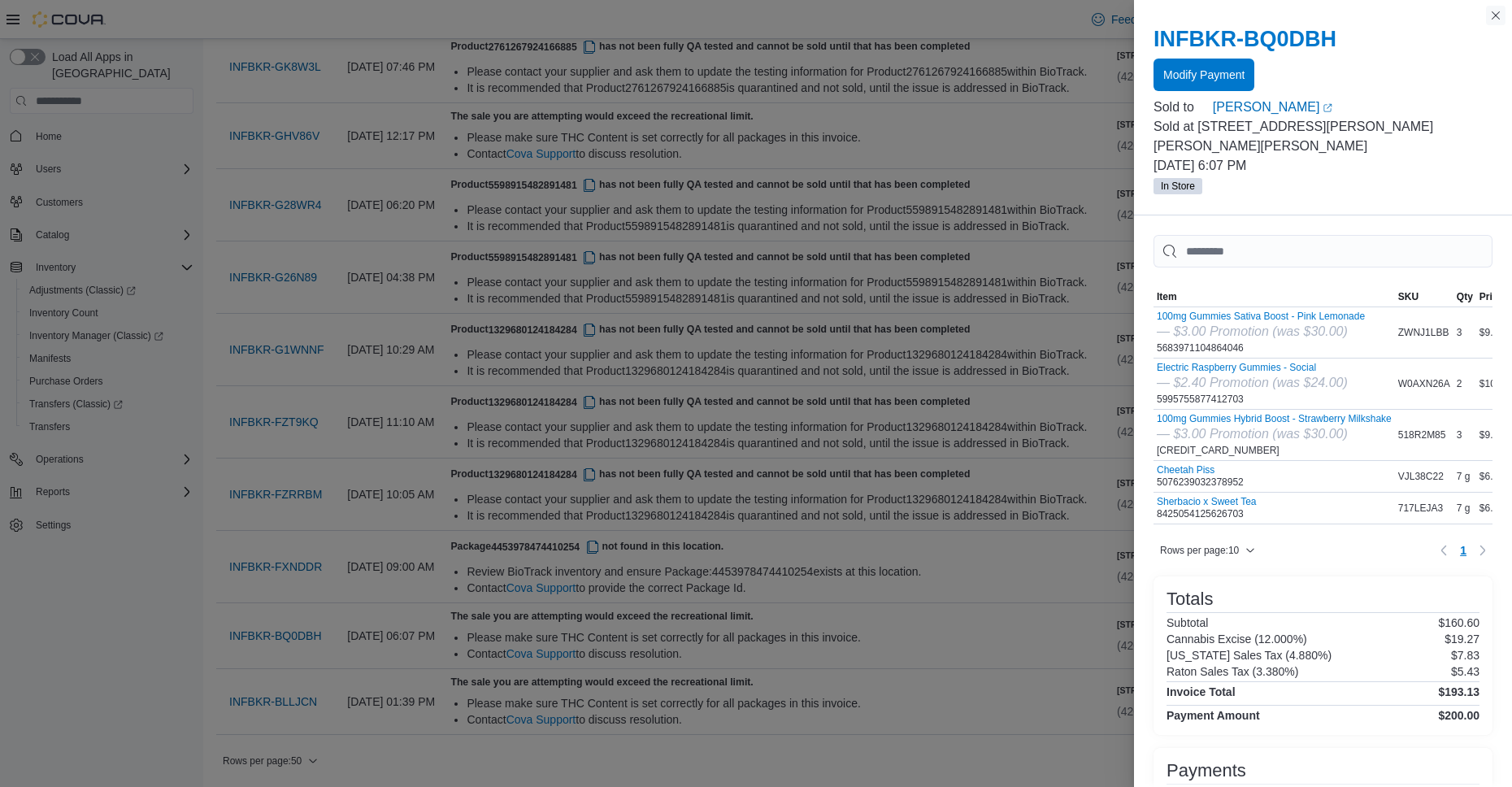
click at [1500, 15] on button "Close this dialog" at bounding box center [1495, 15] width 19 height 19
